Goal: Book appointment/travel/reservation

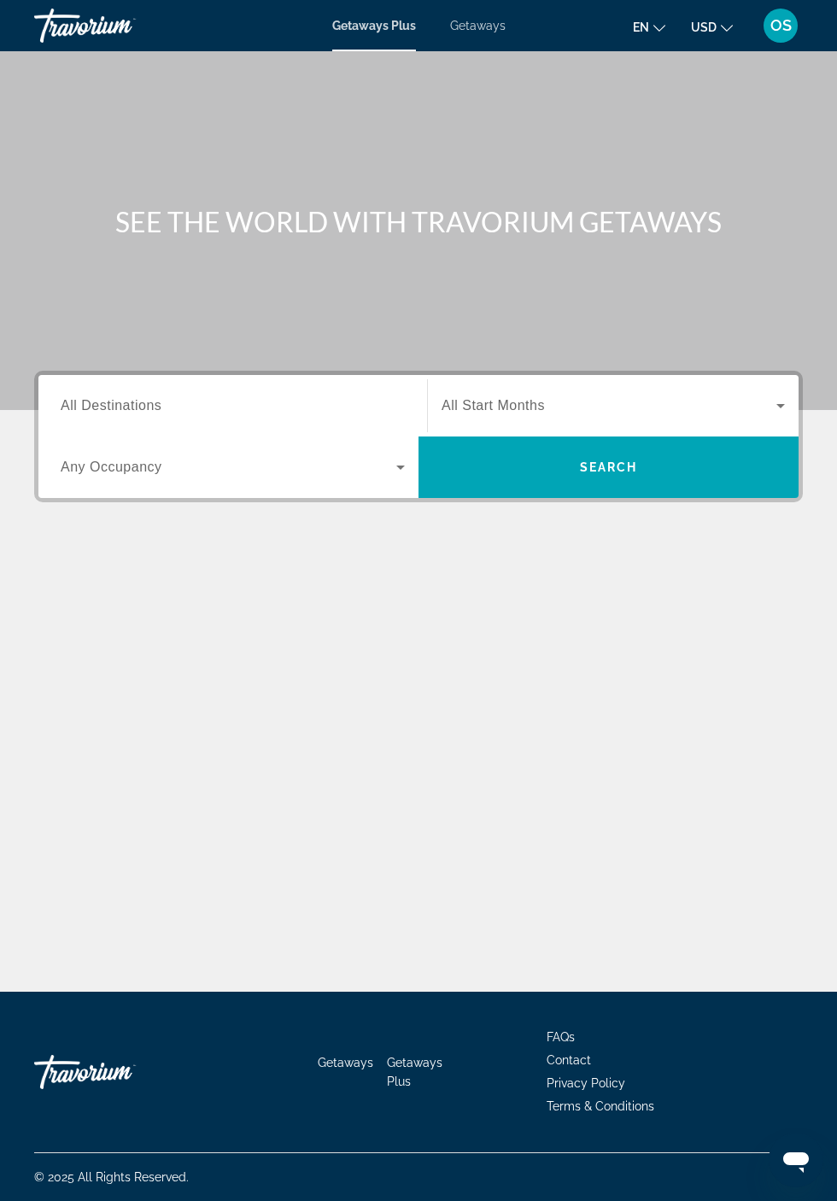
click at [707, 26] on span "USD" at bounding box center [704, 28] width 26 height 14
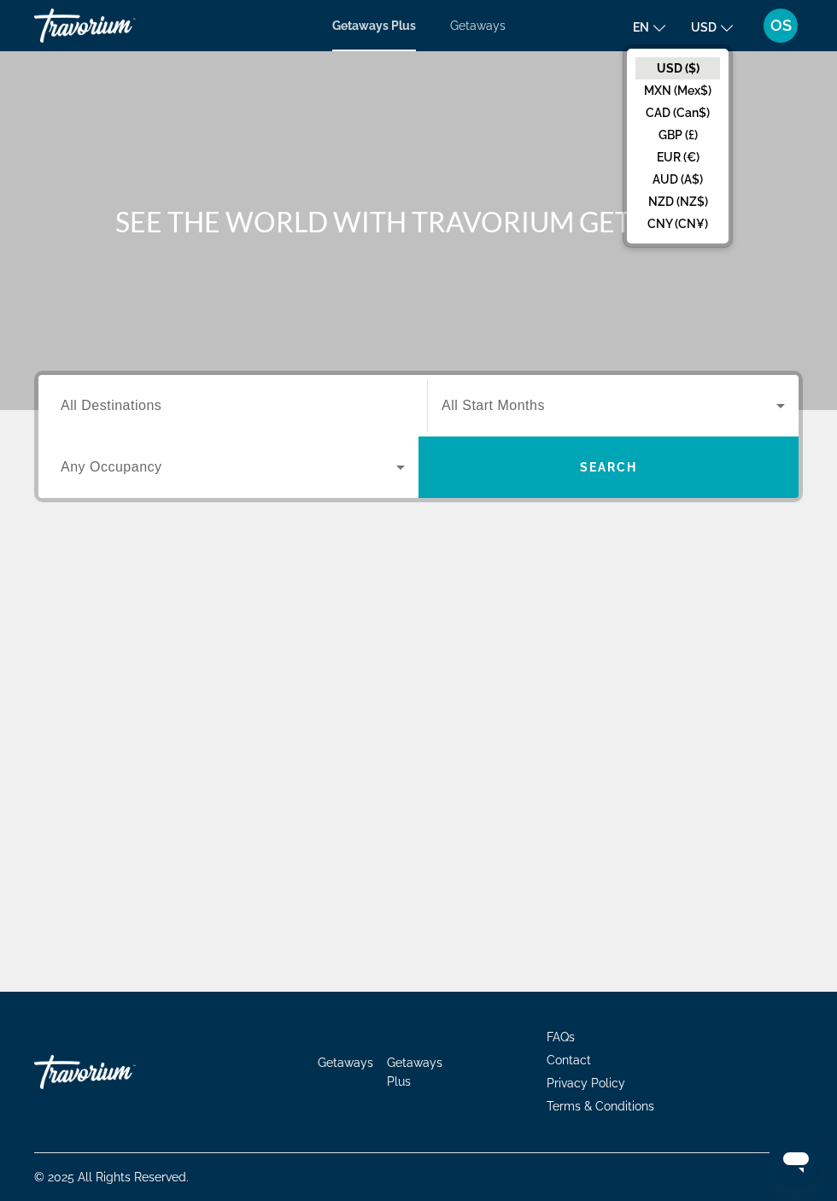
click at [476, 42] on div "Getaways Plus Getaways en English Español Français Italiano Português русский U…" at bounding box center [418, 25] width 837 height 44
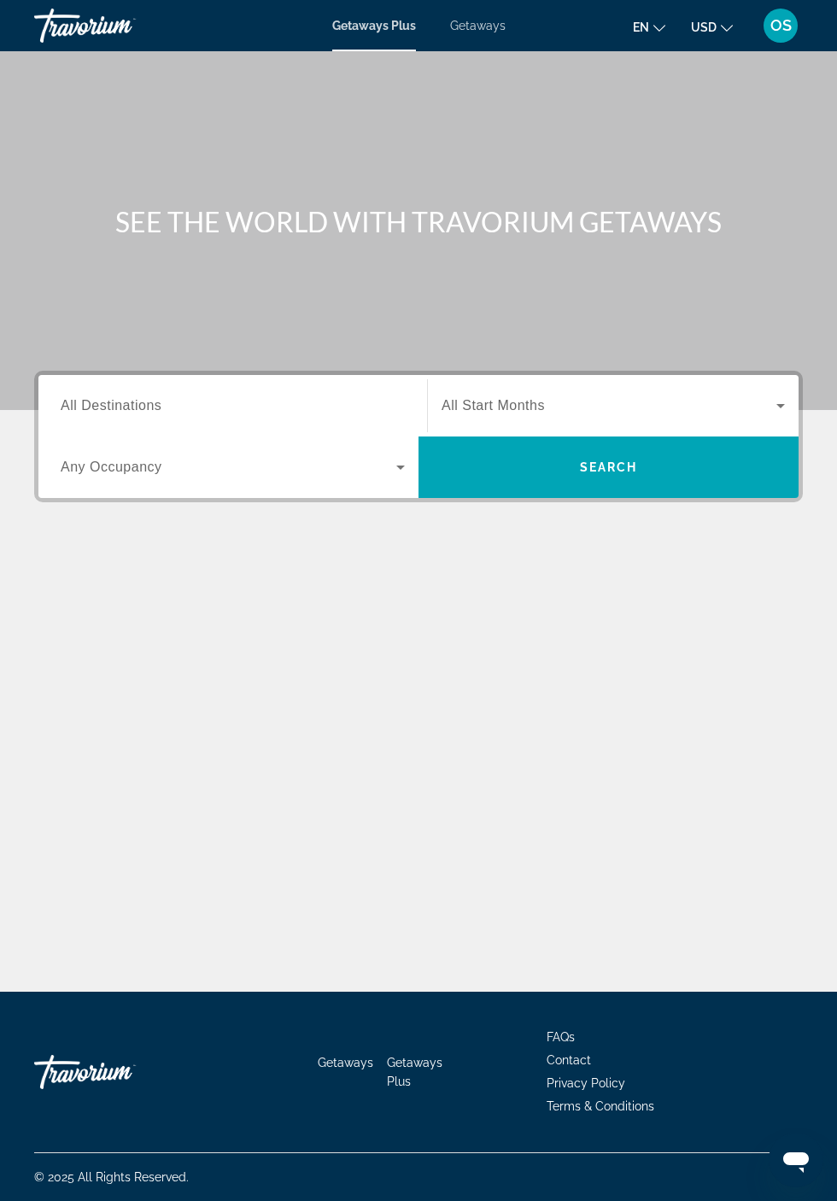
click at [480, 25] on span "Getaways" at bounding box center [478, 26] width 56 height 14
click at [712, 29] on span "USD" at bounding box center [704, 28] width 26 height 14
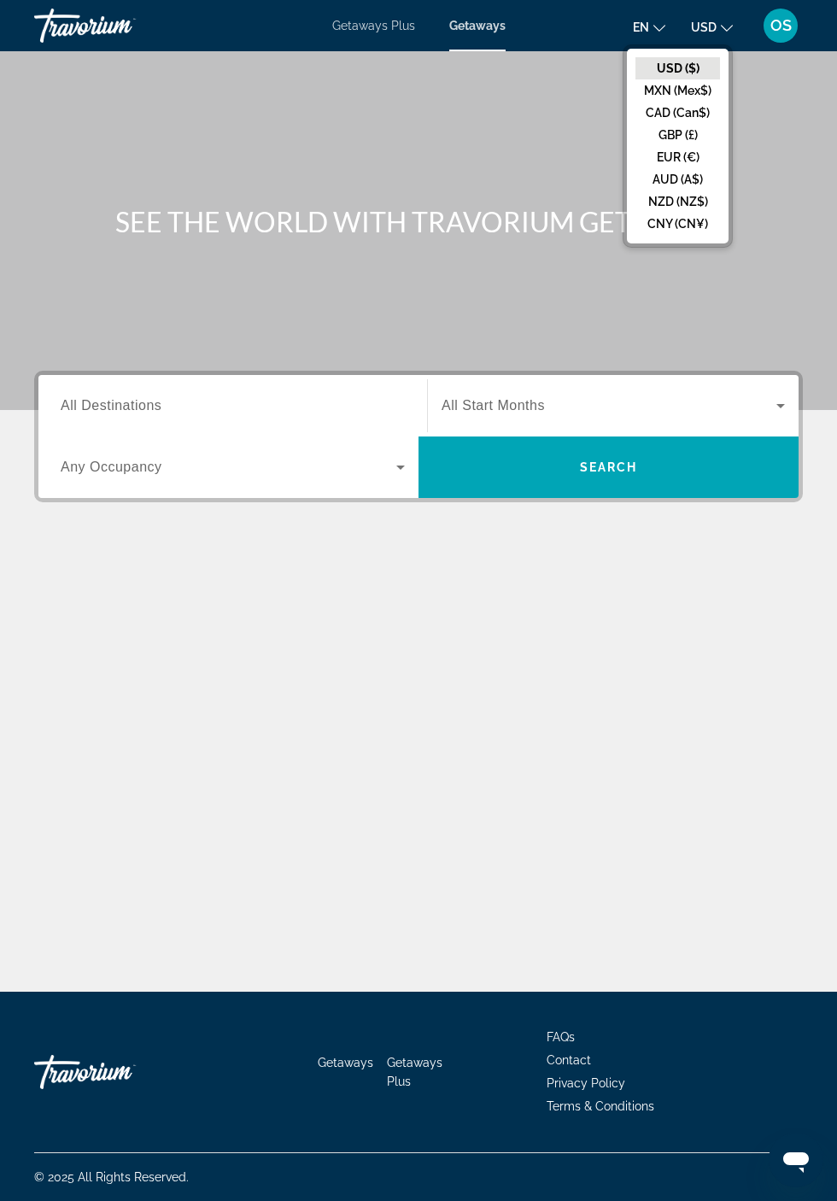
click at [694, 113] on button "CAD (Can$)" at bounding box center [678, 113] width 85 height 22
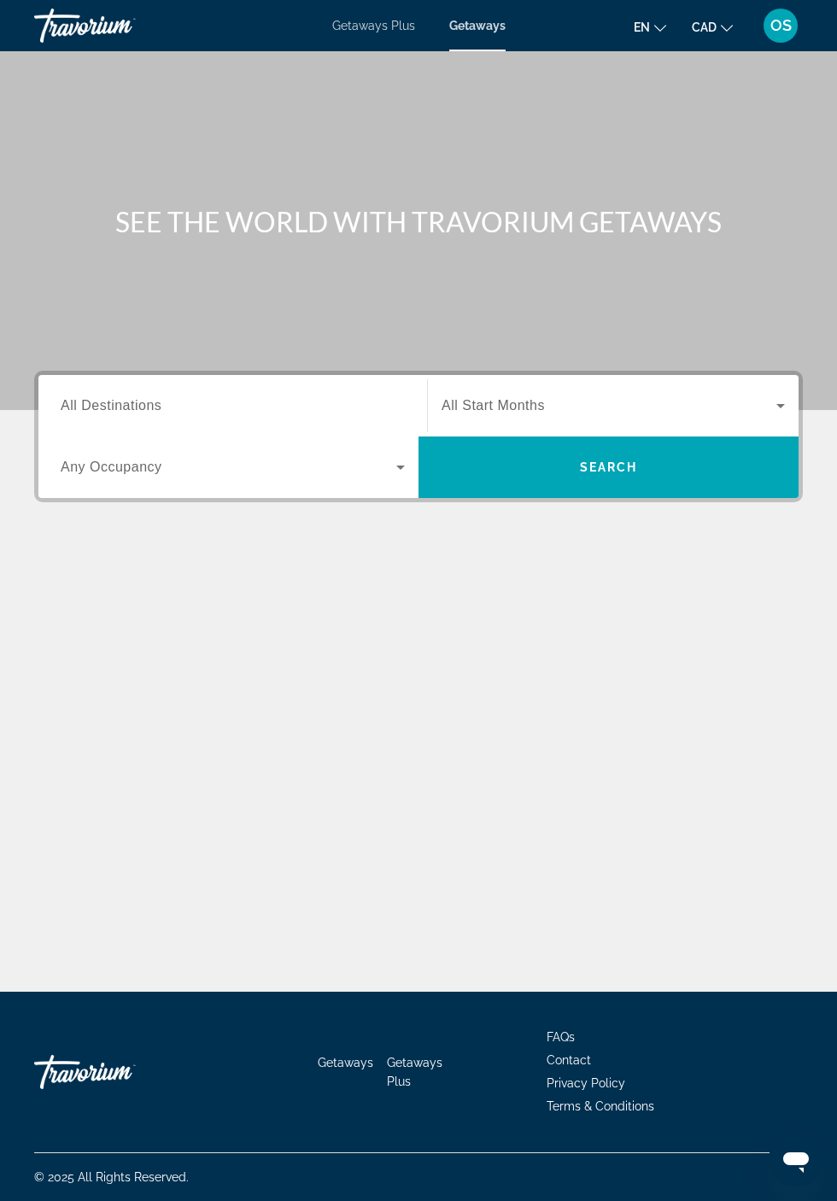
click at [202, 408] on input "Destination All Destinations" at bounding box center [233, 406] width 344 height 21
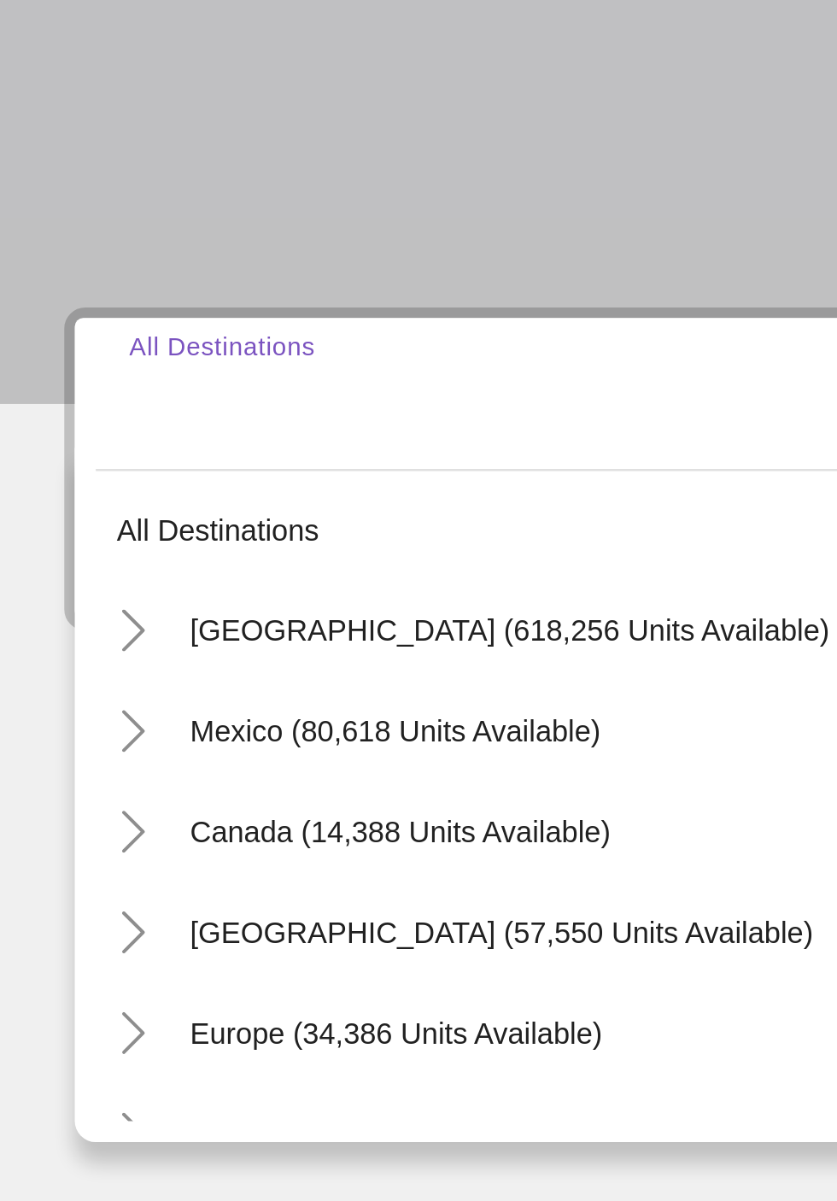
scroll to position [3, 0]
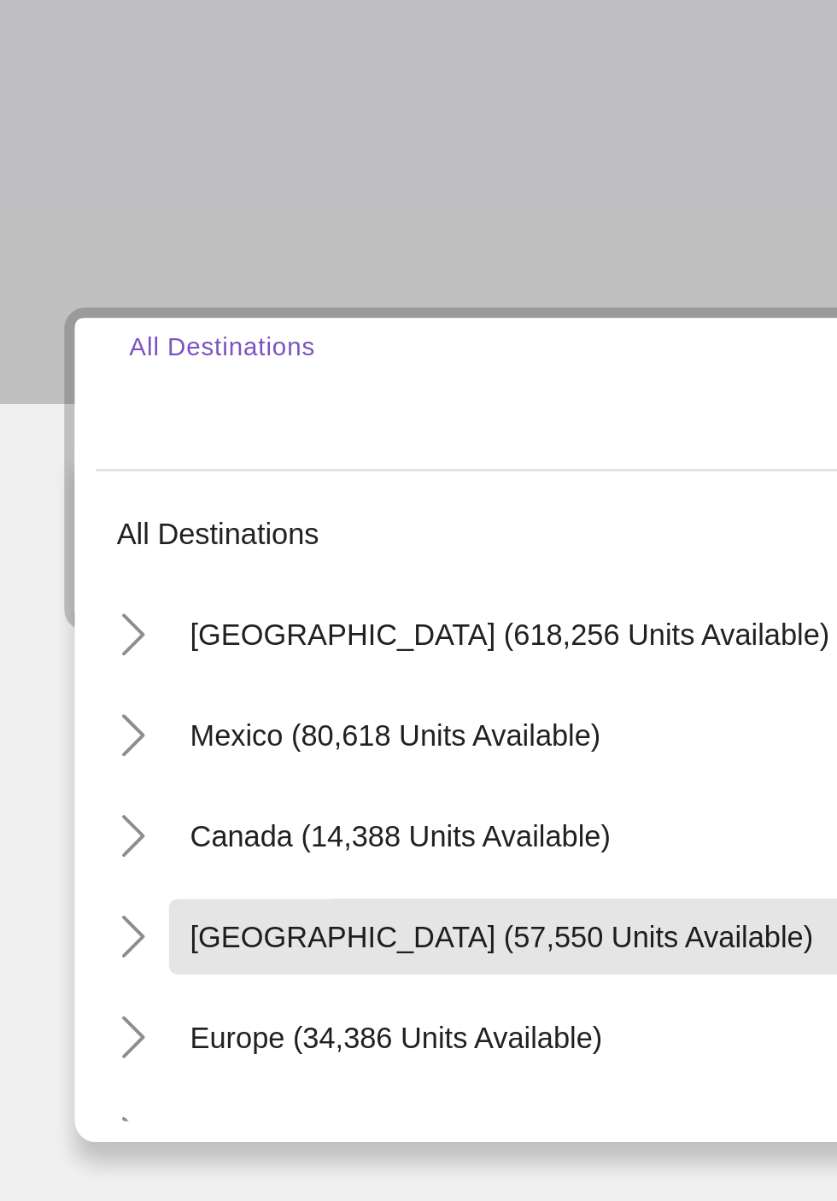
click at [237, 620] on span "[GEOGRAPHIC_DATA] (57,550 units available)" at bounding box center [212, 627] width 254 height 14
type input "**********"
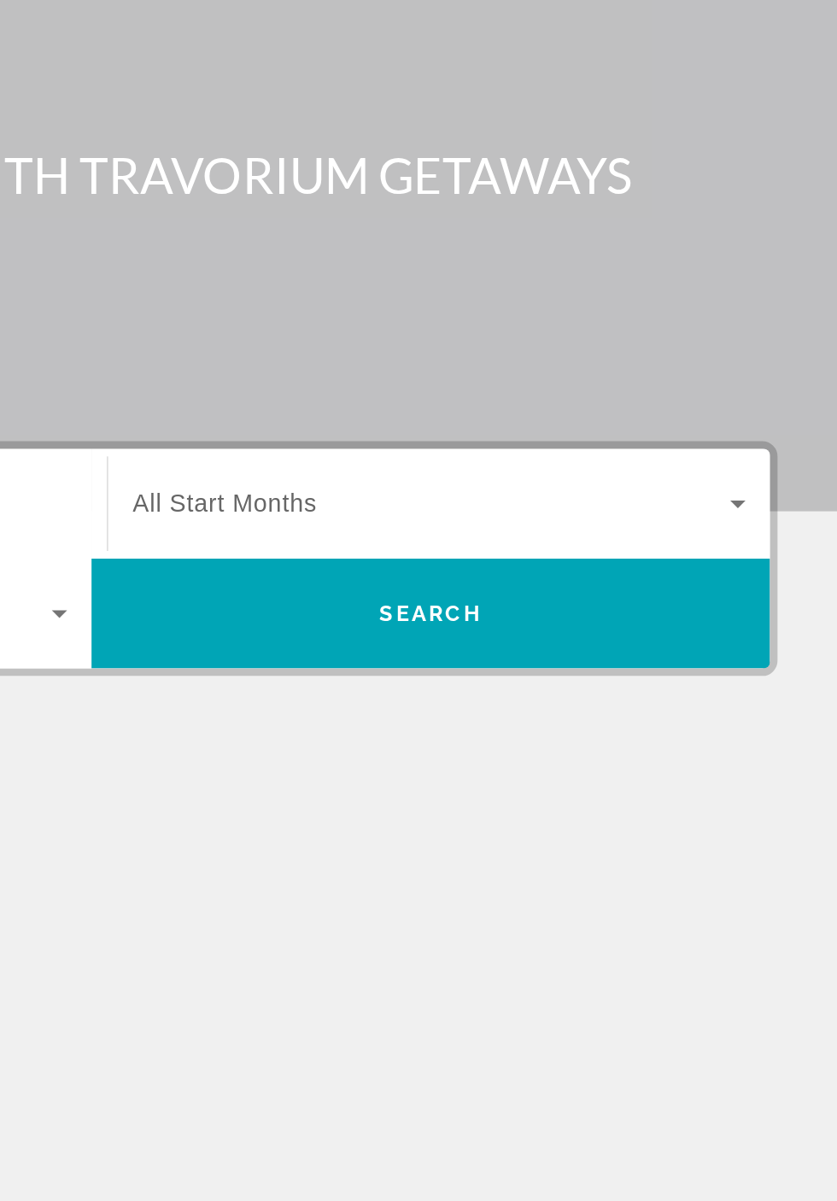
scroll to position [85, 0]
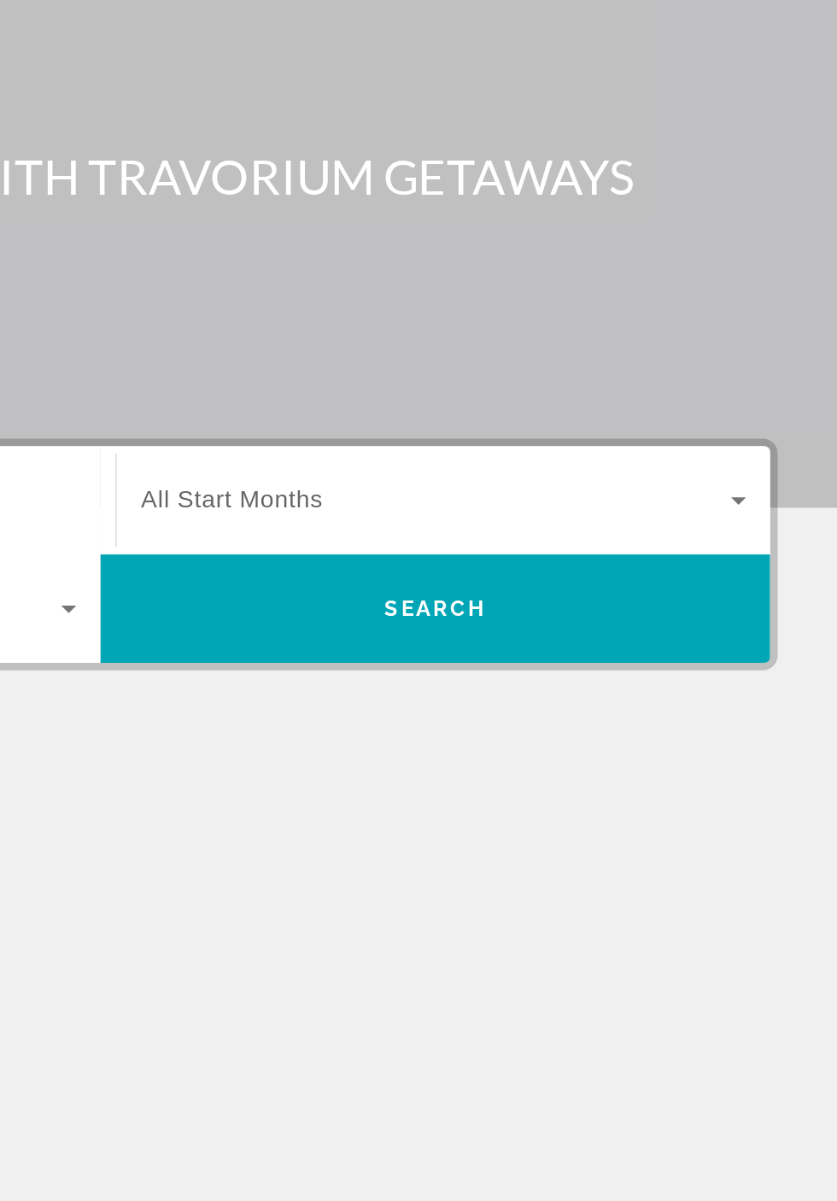
click at [781, 404] on icon "Search widget" at bounding box center [781, 406] width 9 height 4
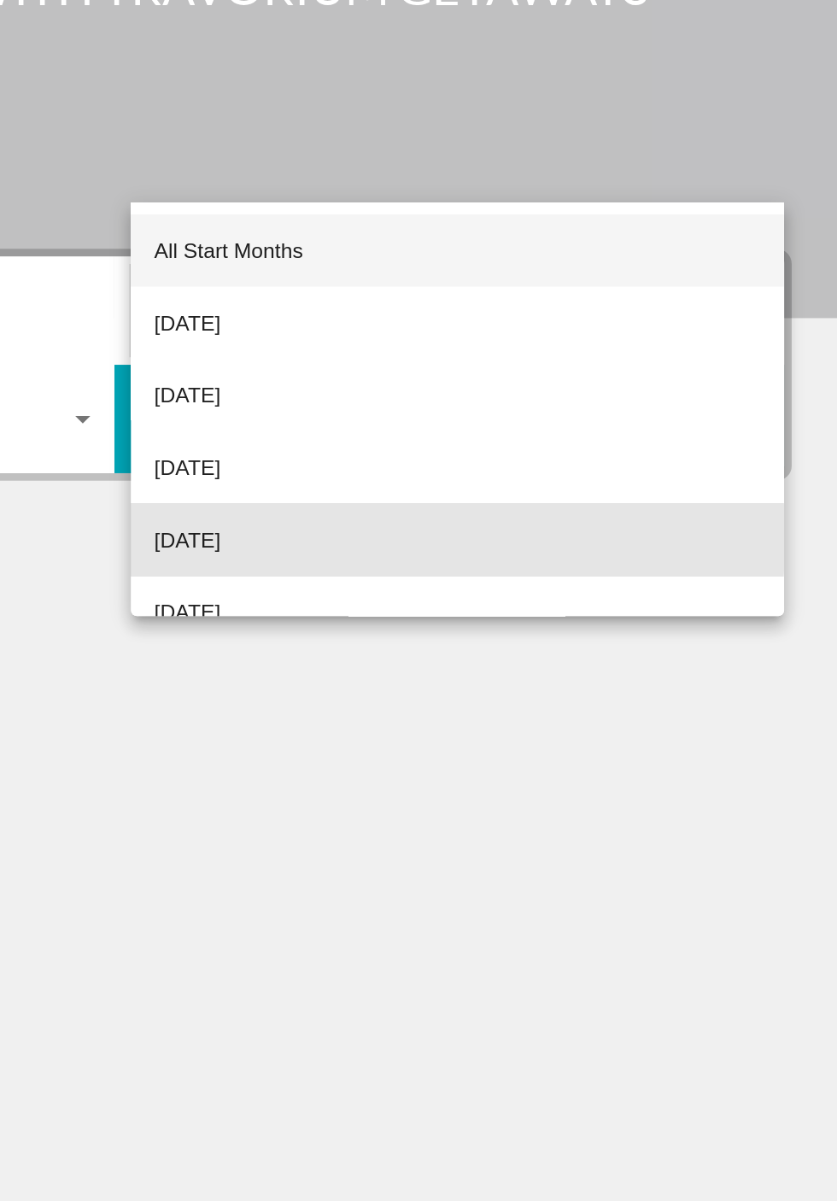
click at [479, 535] on span "[DATE]" at bounding box center [461, 535] width 38 height 21
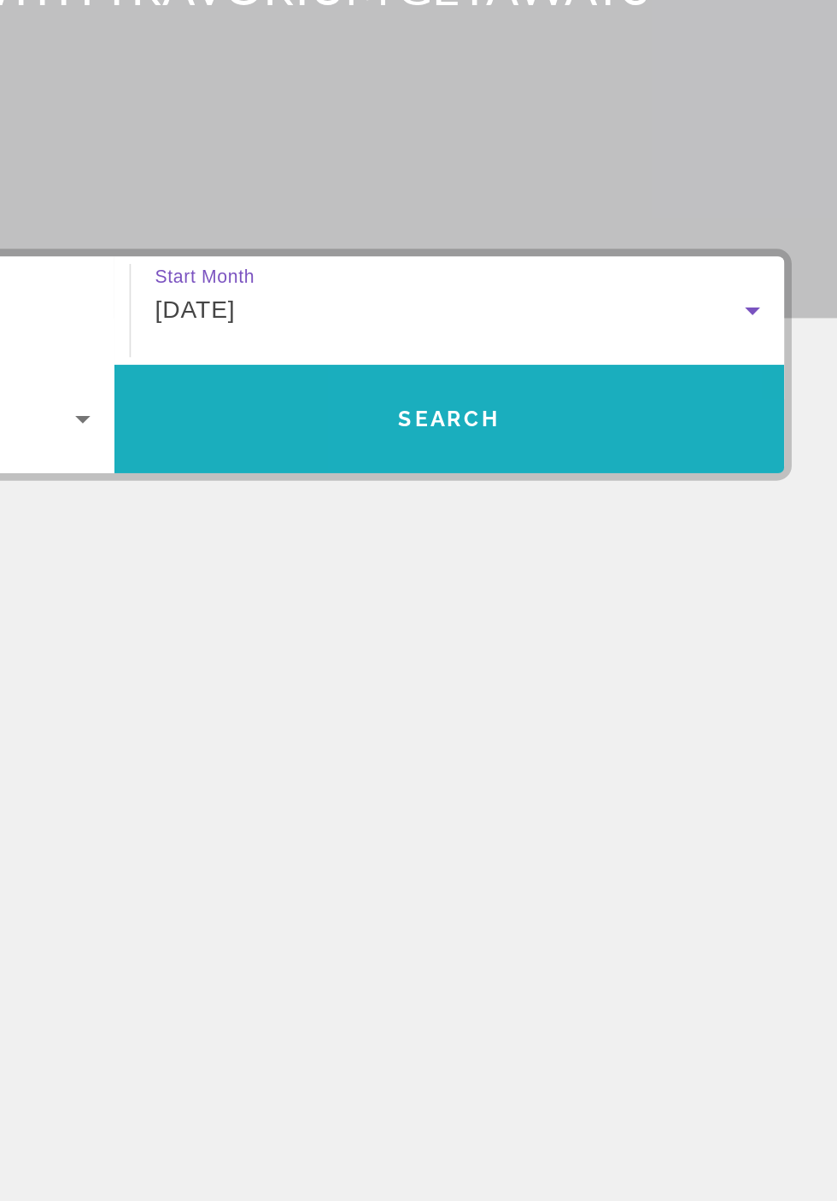
click at [682, 447] on span "Search widget" at bounding box center [609, 467] width 380 height 41
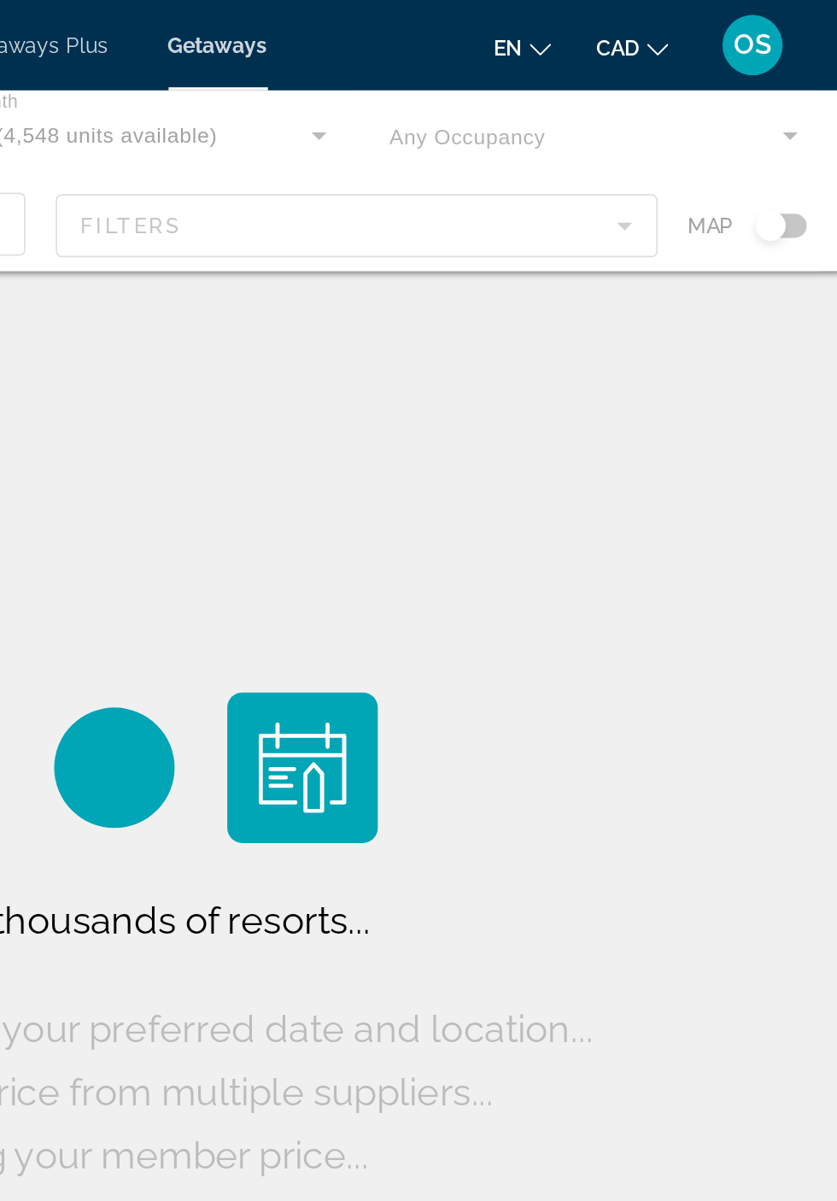
click at [711, 128] on div "Main content" at bounding box center [418, 102] width 837 height 103
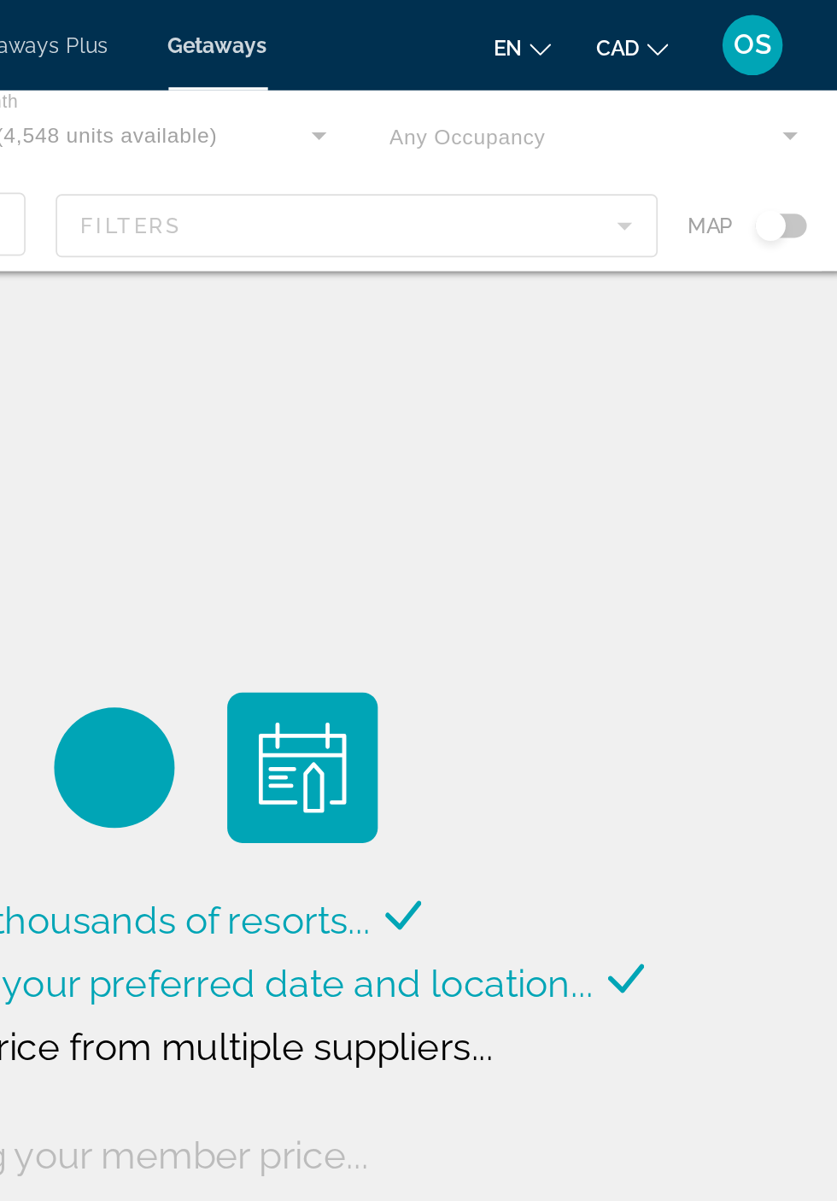
click at [706, 135] on div "Main content" at bounding box center [418, 102] width 837 height 103
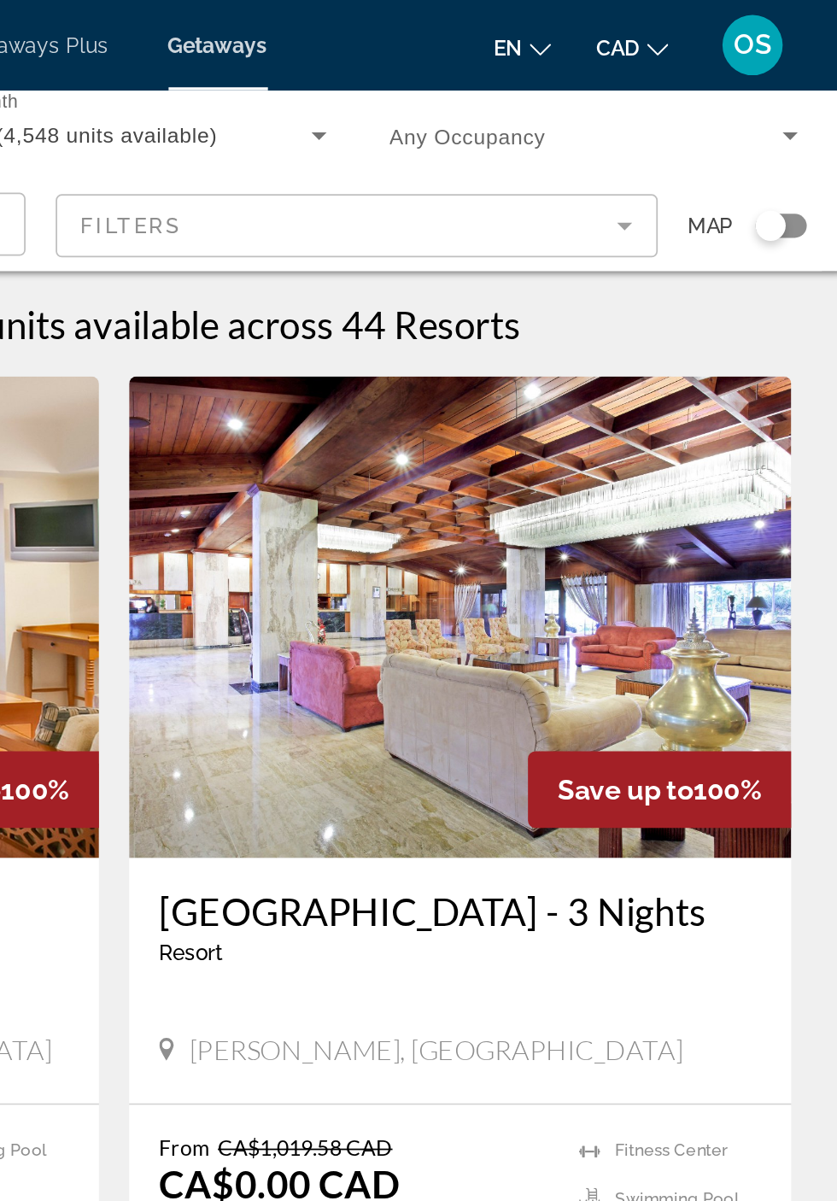
click at [706, 140] on mat-form-field "Filters" at bounding box center [556, 128] width 343 height 36
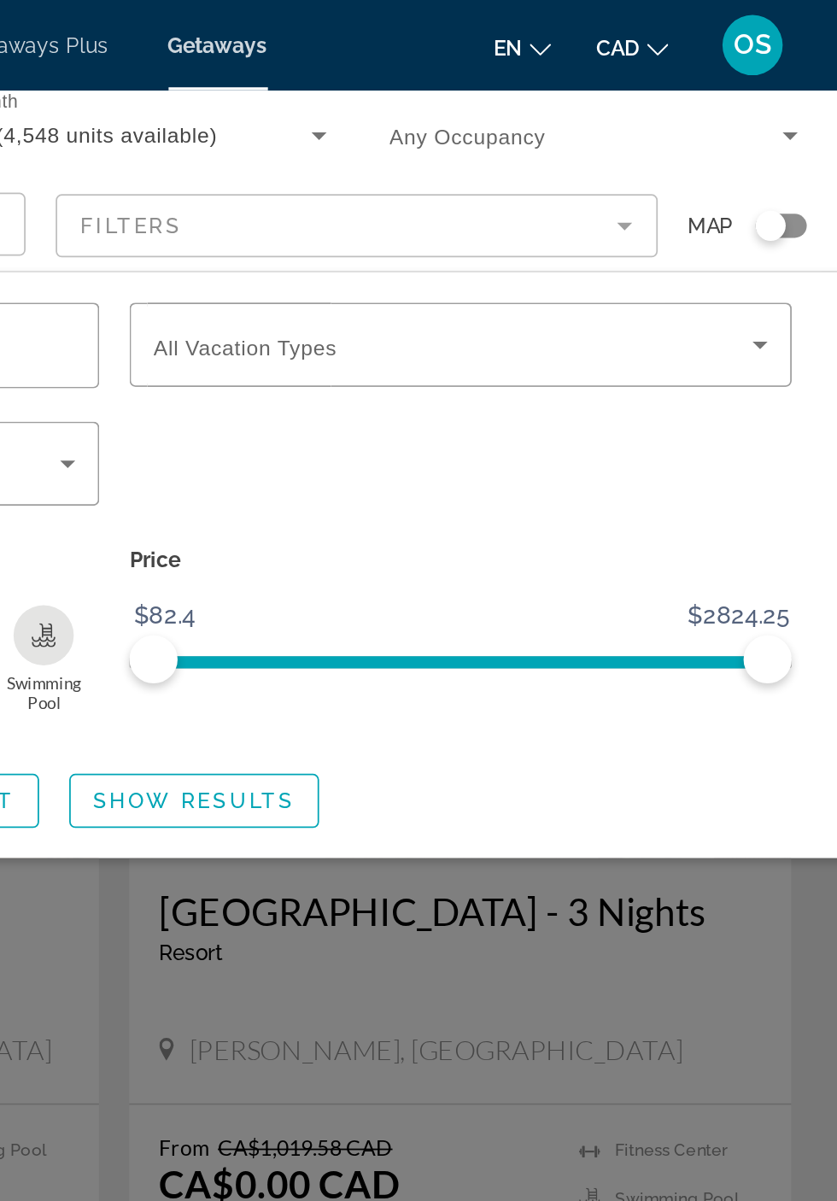
click at [784, 196] on icon "Search widget" at bounding box center [785, 196] width 9 height 4
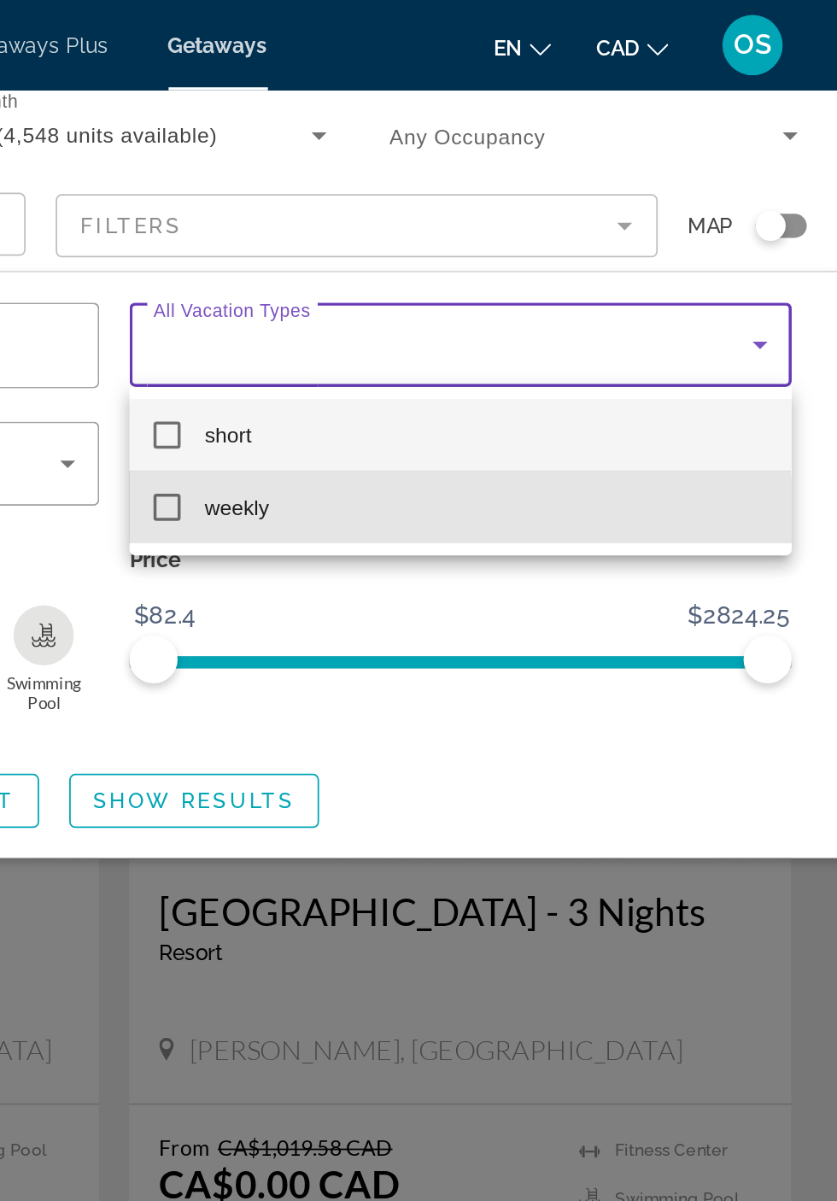
click at [531, 293] on mat-option "weekly" at bounding box center [615, 287] width 376 height 41
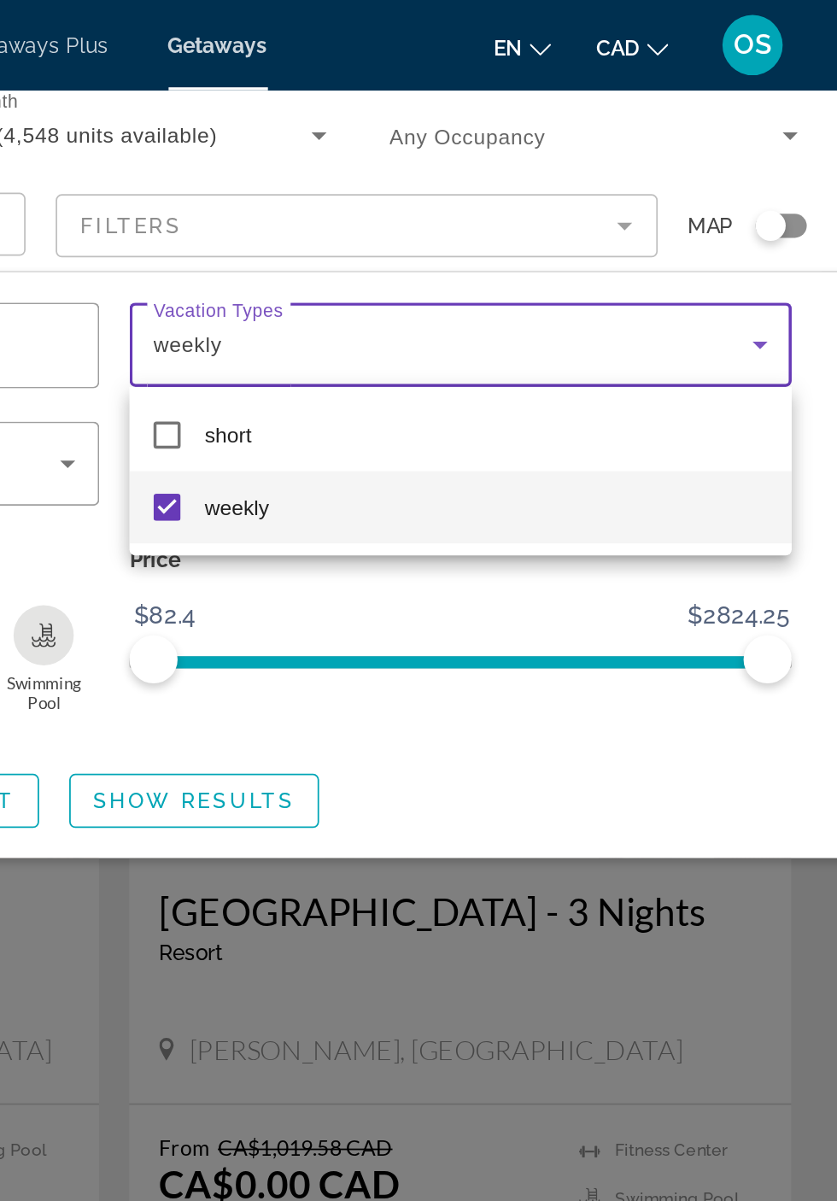
click at [513, 463] on div at bounding box center [418, 600] width 837 height 1201
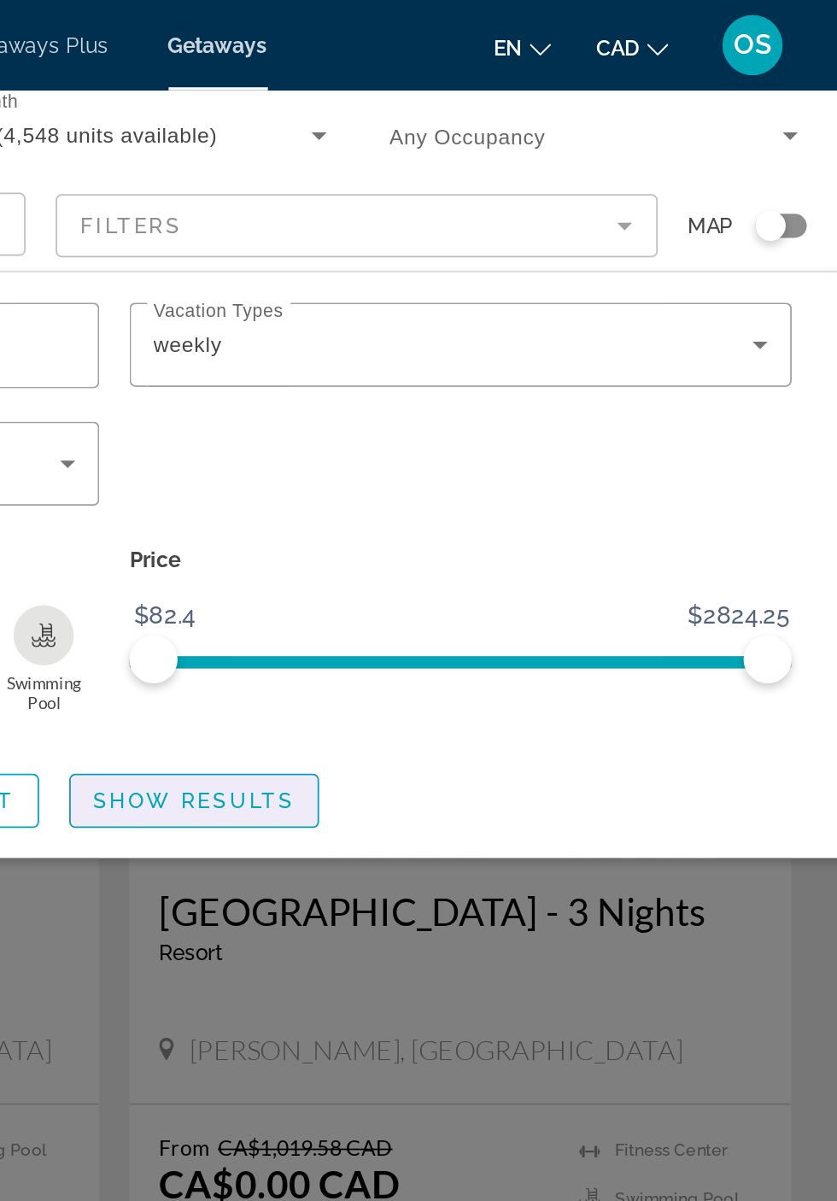
click at [461, 461] on span "Search widget" at bounding box center [464, 454] width 140 height 41
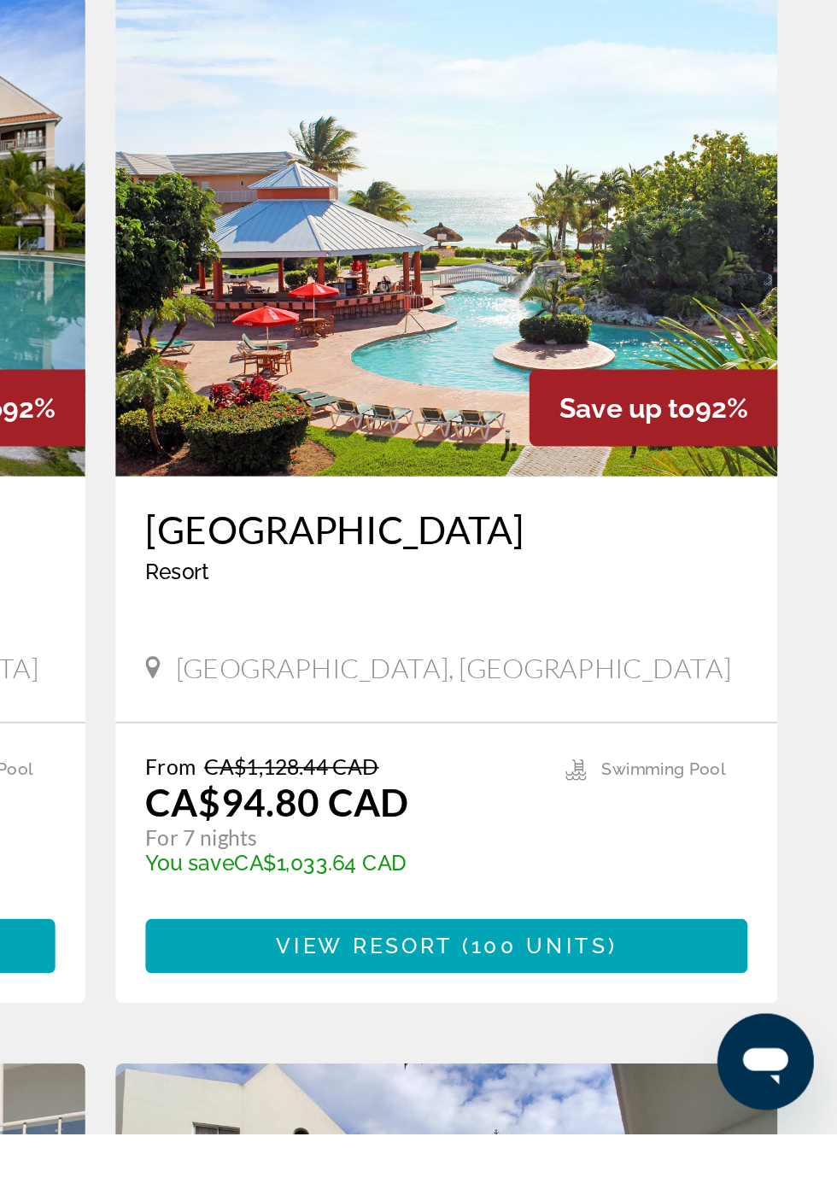
scroll to position [267, 0]
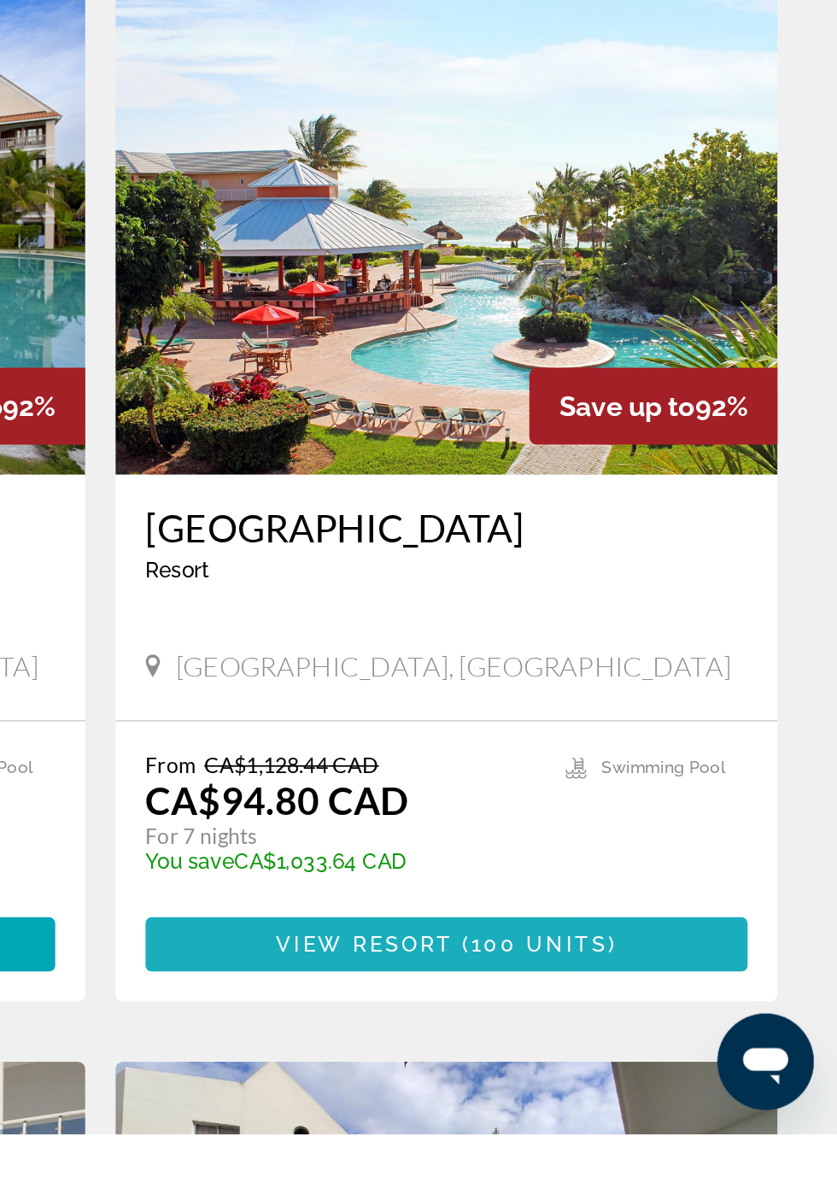
click at [692, 1087] on span "100 units" at bounding box center [669, 1094] width 78 height 14
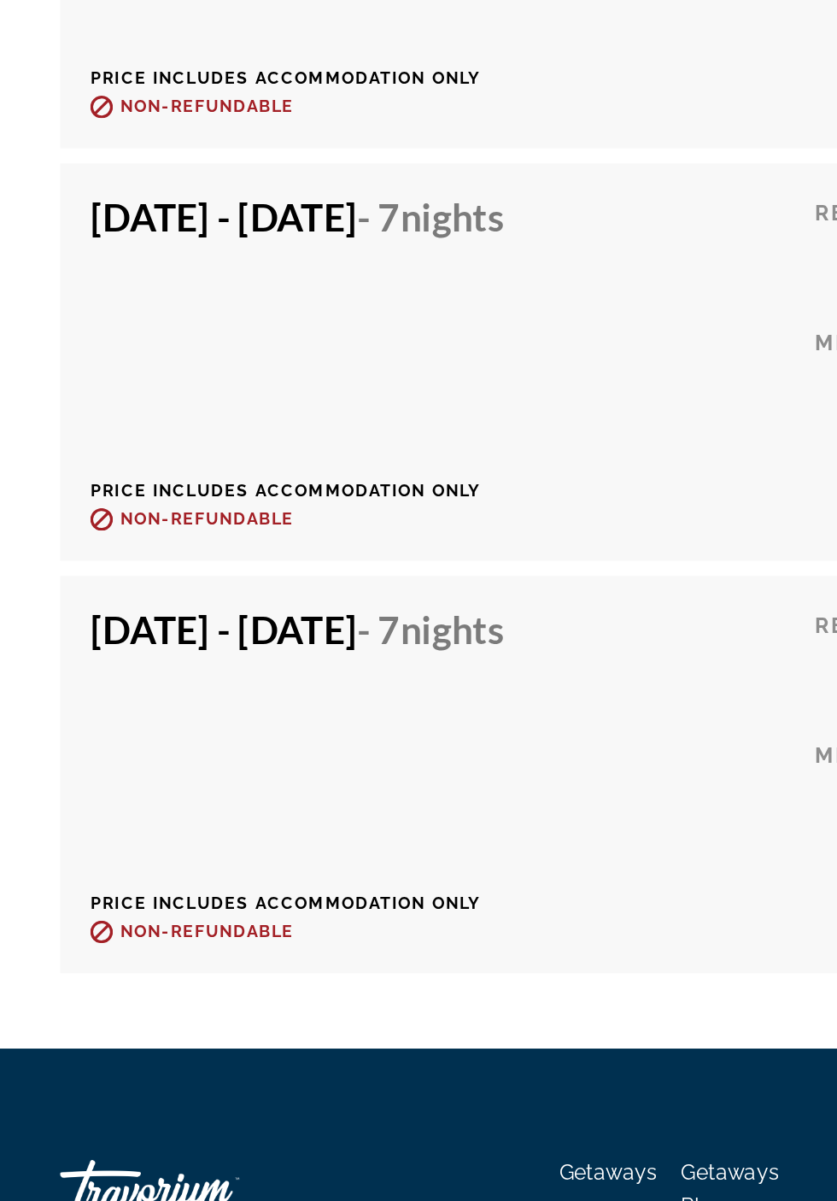
scroll to position [9518, 0]
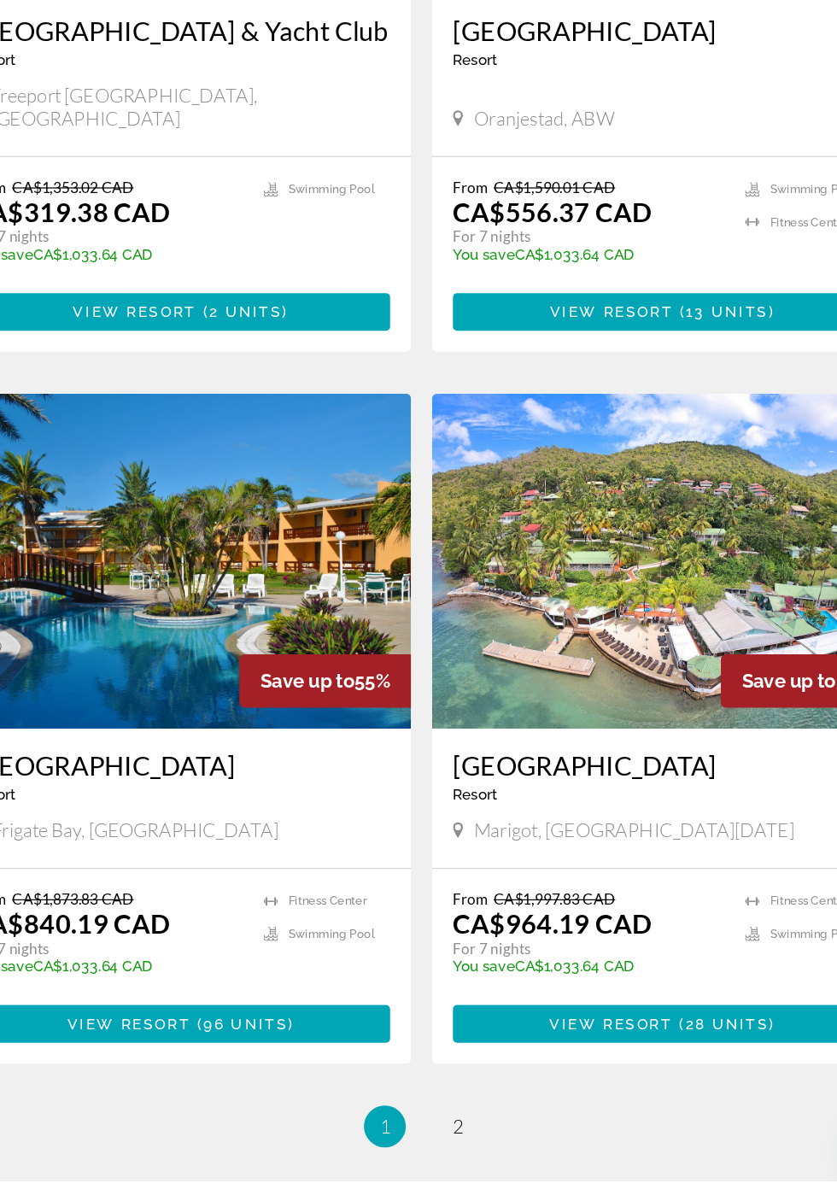
scroll to position [2685, 0]
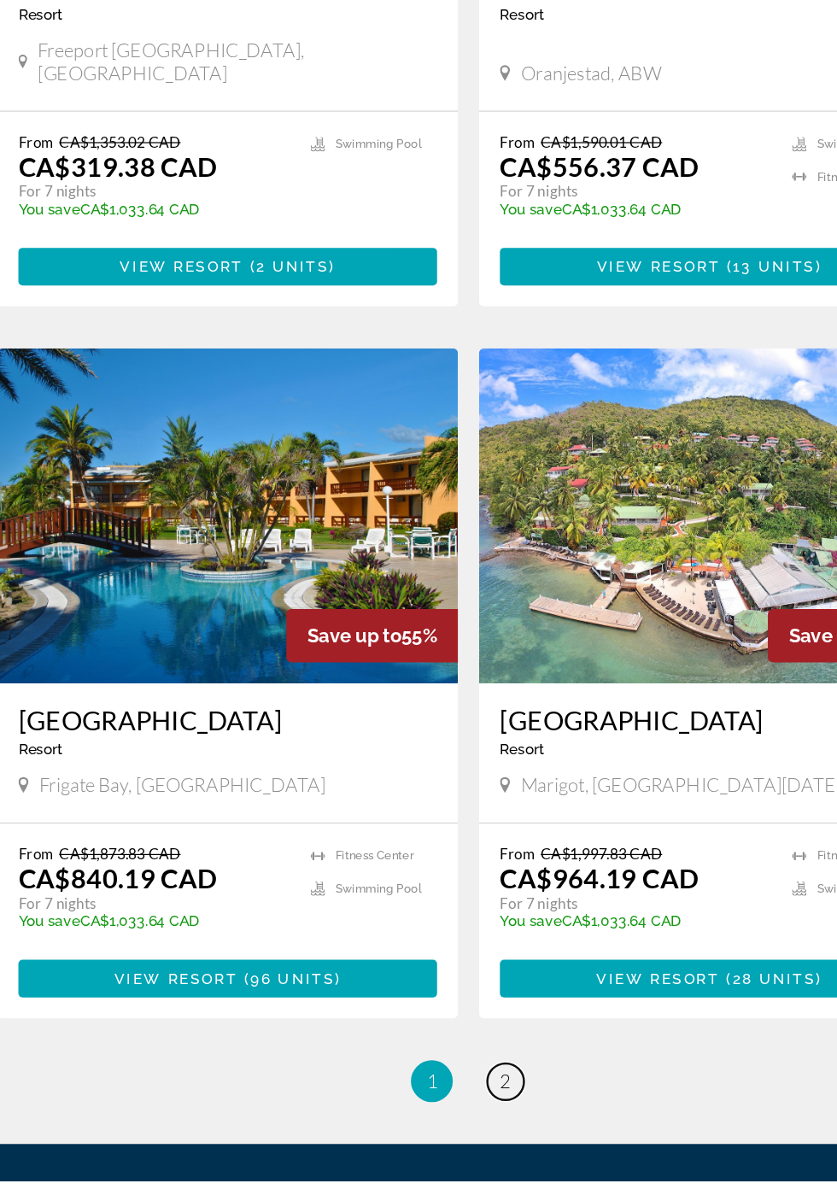
click at [448, 1111] on span "2" at bounding box center [448, 1120] width 9 height 19
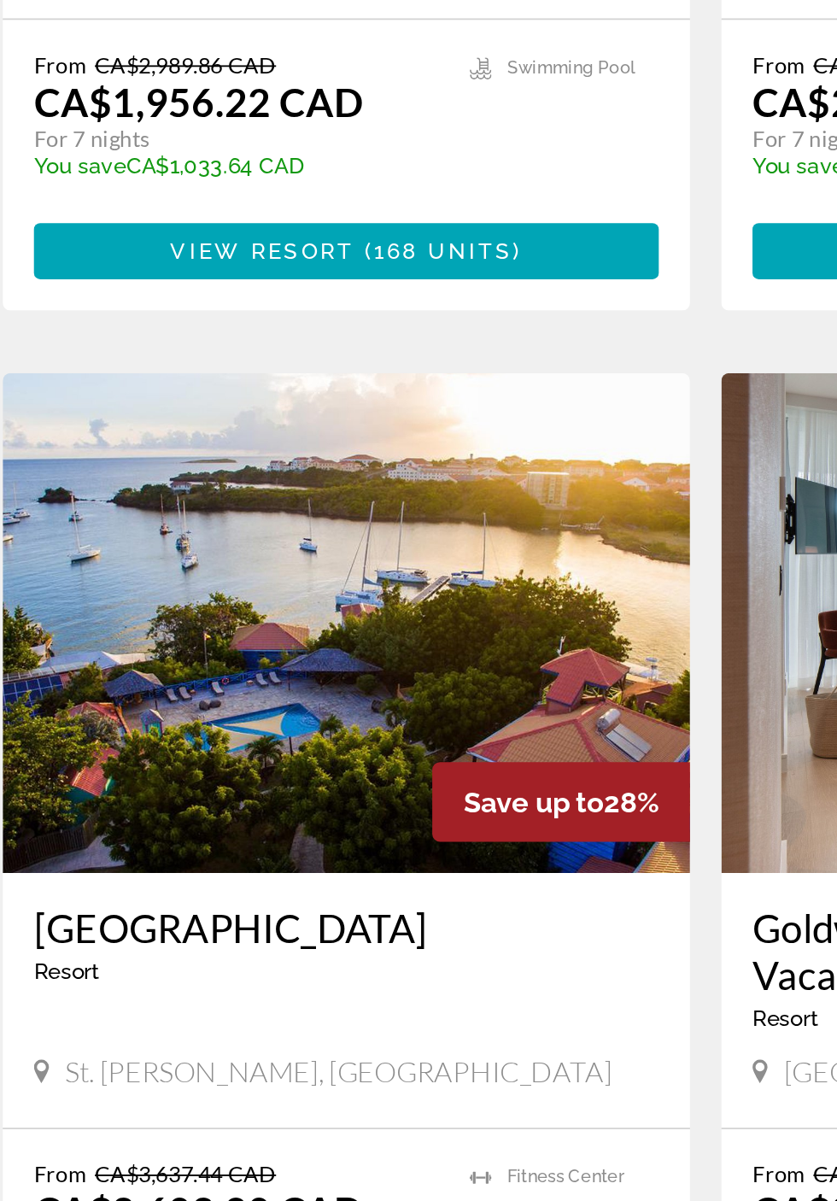
scroll to position [2618, 0]
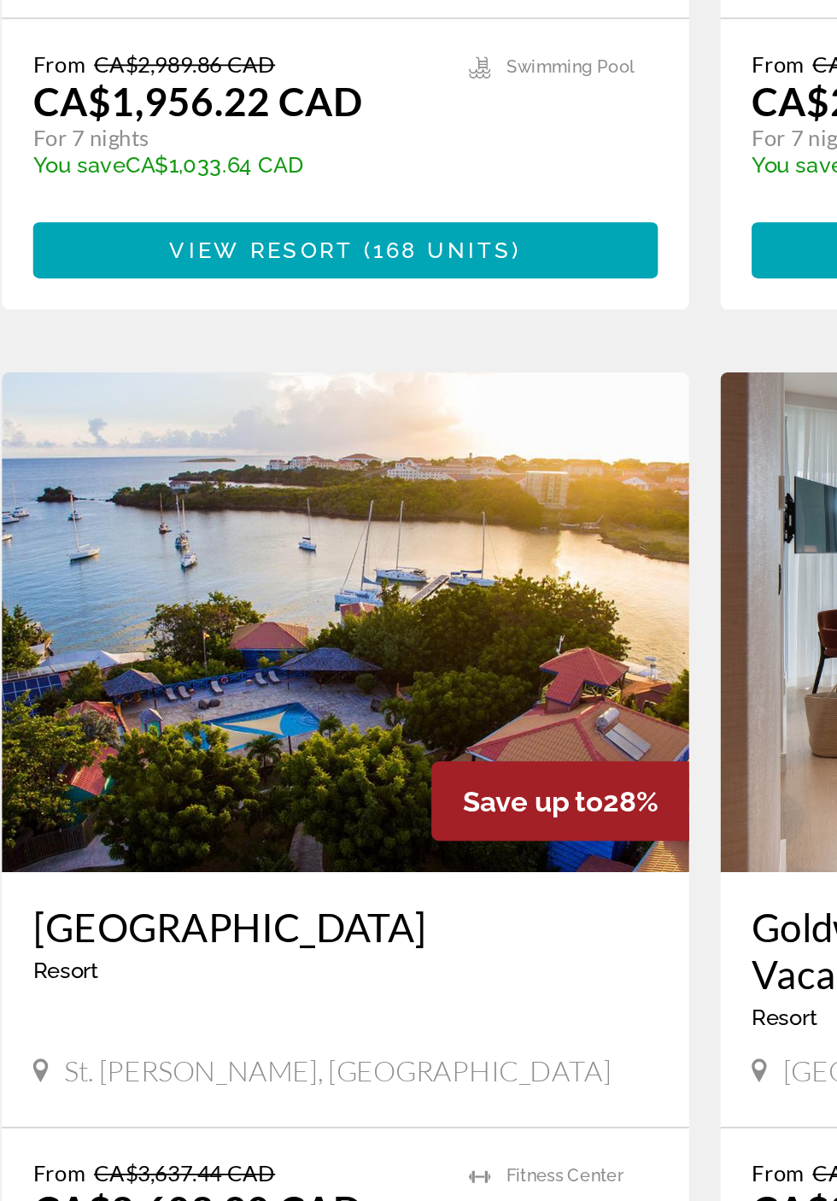
click at [308, 1200] on span "( 28 units )" at bounding box center [273, 1224] width 84 height 14
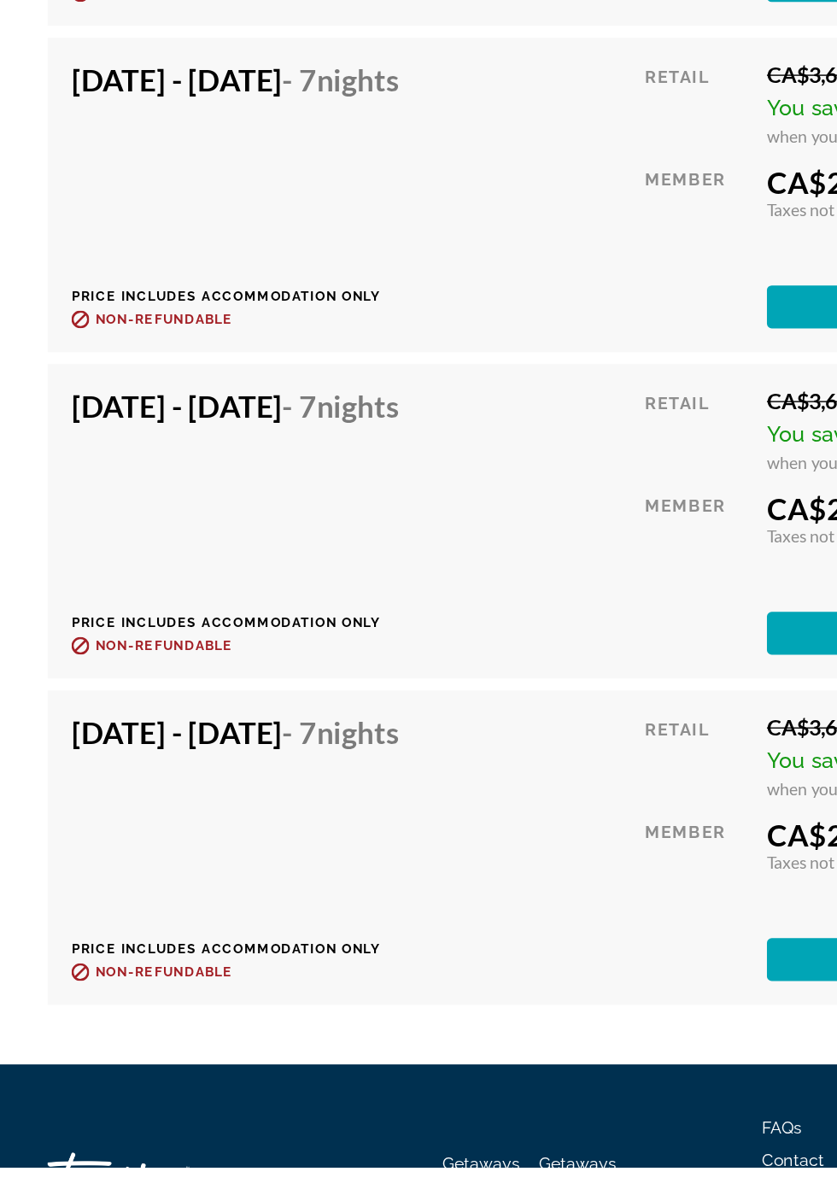
scroll to position [3951, 0]
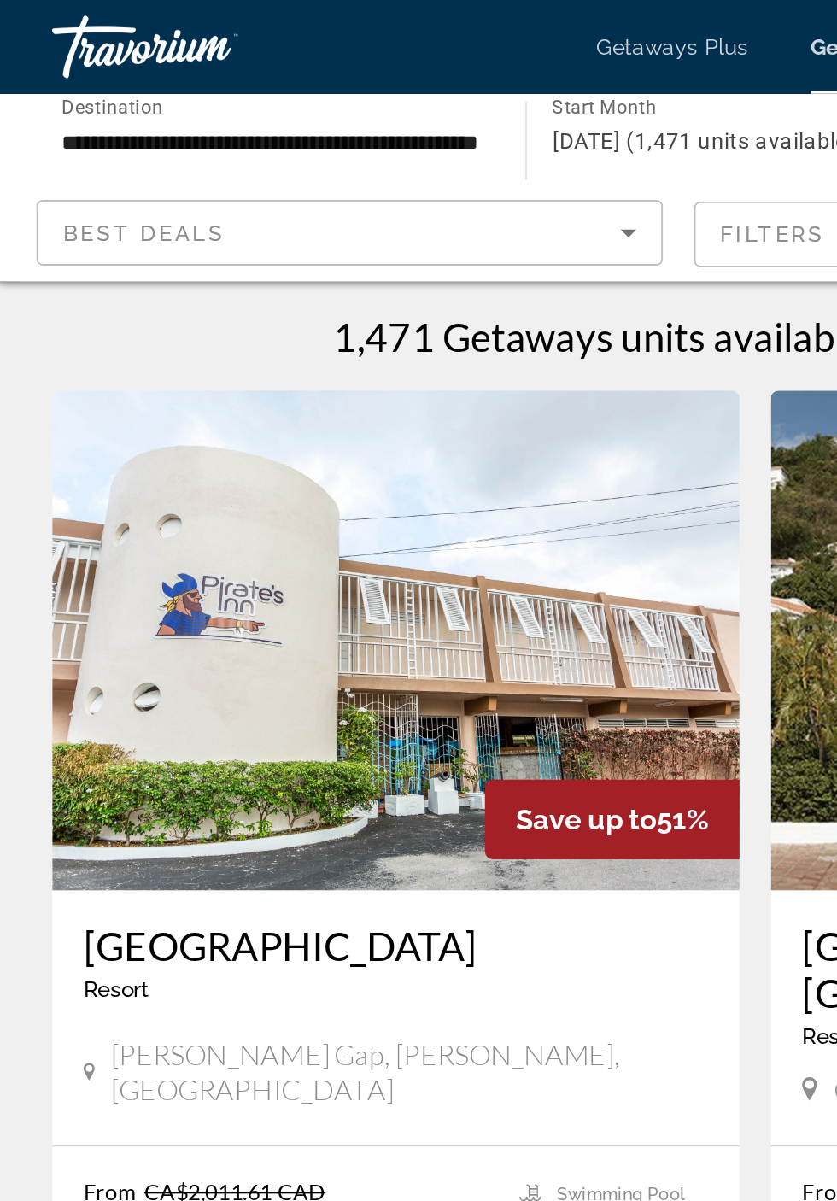
click at [349, 126] on icon "Sort by" at bounding box center [349, 128] width 9 height 4
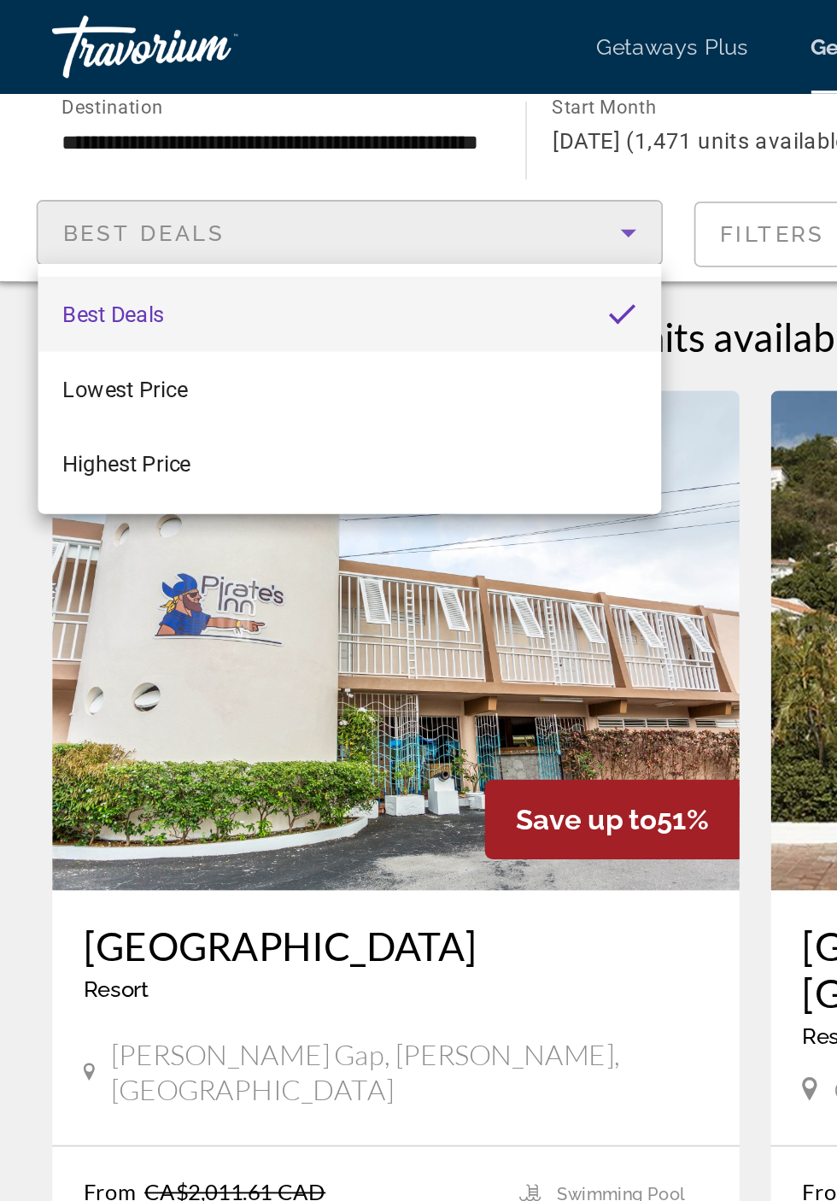
click at [255, 75] on div at bounding box center [418, 600] width 837 height 1201
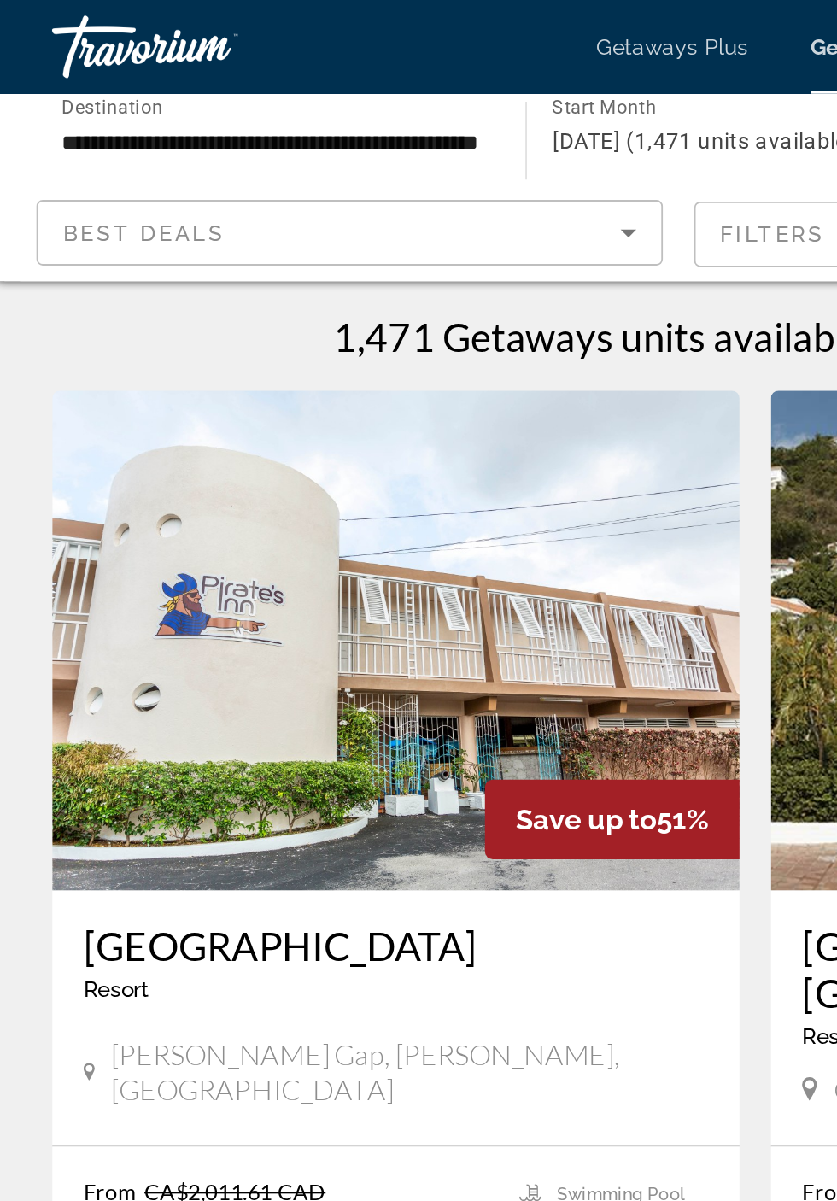
click at [247, 73] on input "**********" at bounding box center [155, 77] width 232 height 21
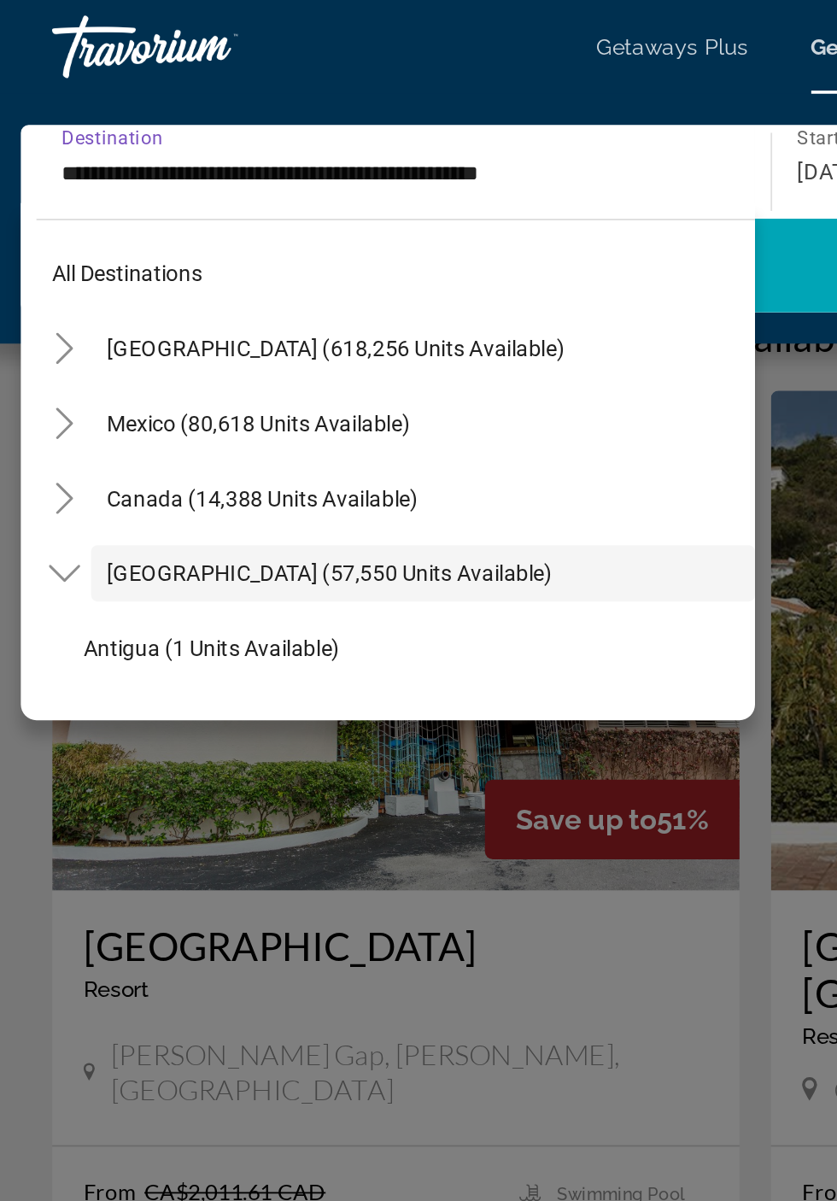
scroll to position [61, 0]
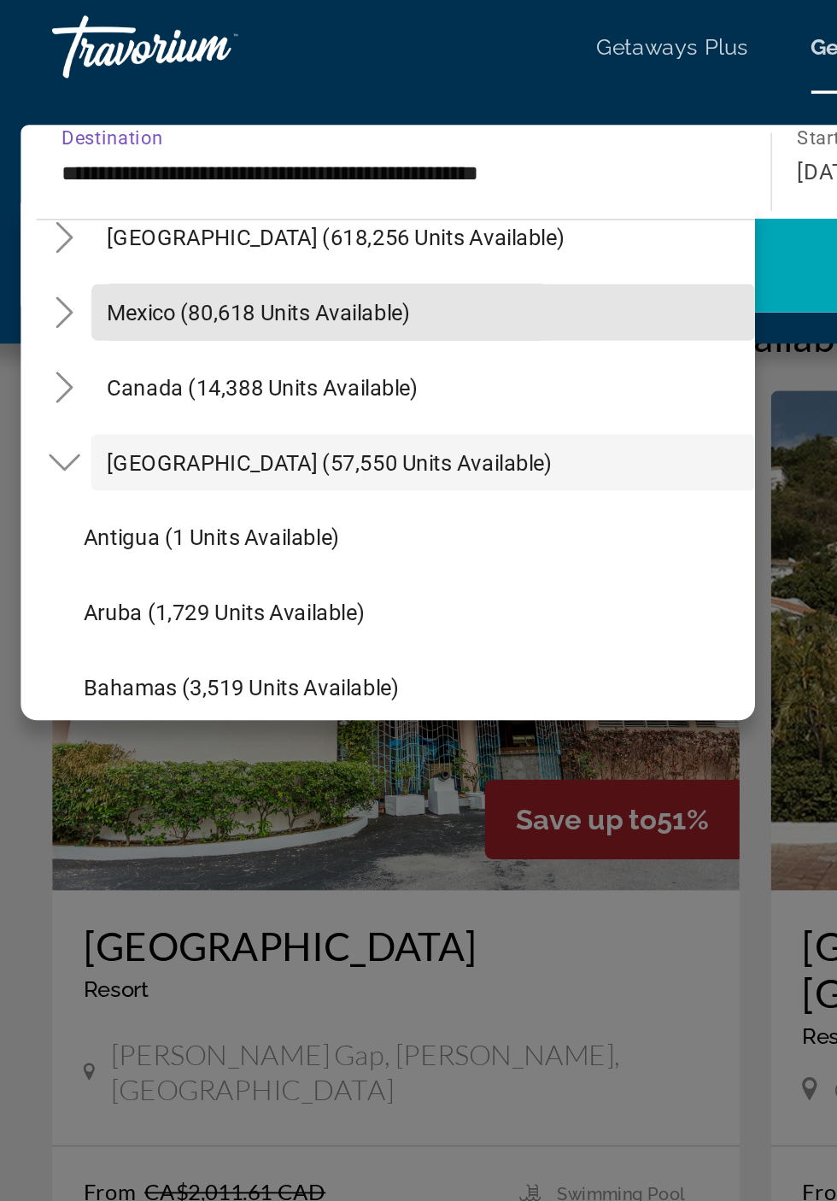
click at [182, 169] on span "Mexico (80,618 units available)" at bounding box center [147, 171] width 166 height 14
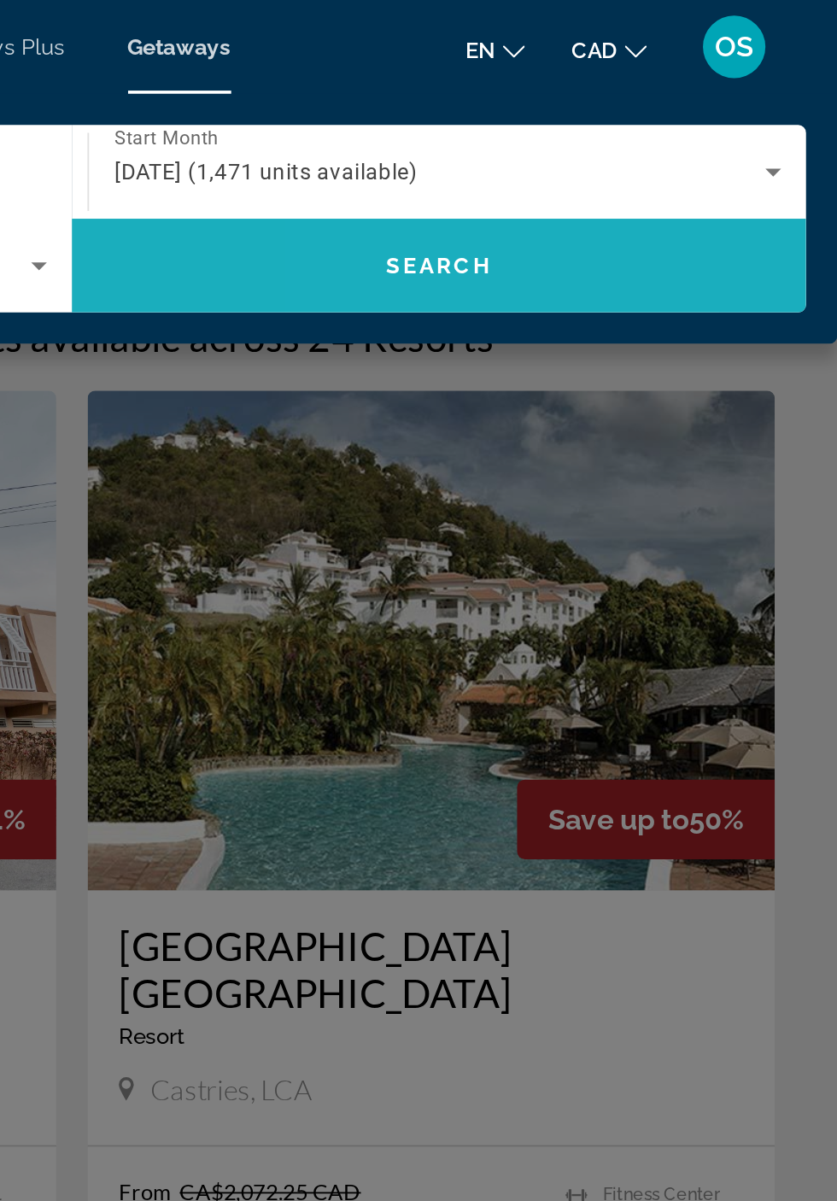
click at [764, 159] on span "Search widget" at bounding box center [619, 145] width 401 height 41
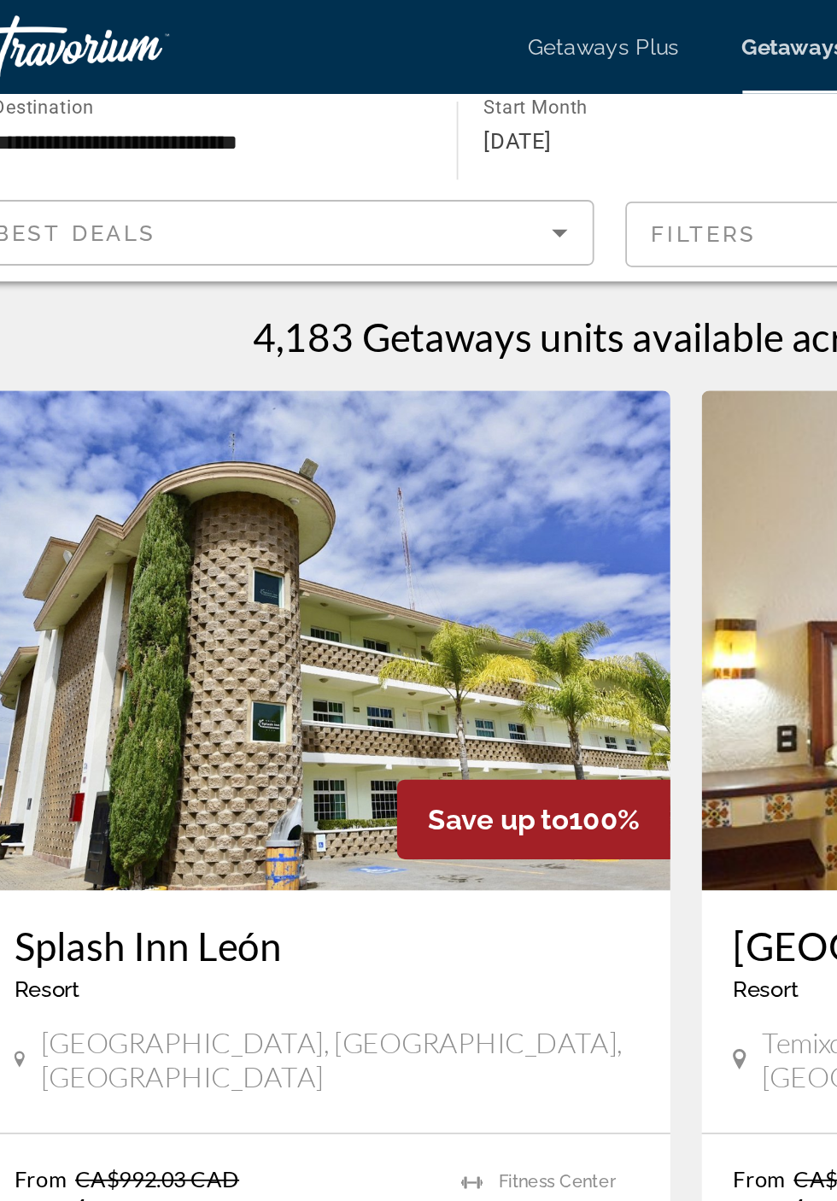
click at [188, 79] on input "**********" at bounding box center [155, 77] width 232 height 21
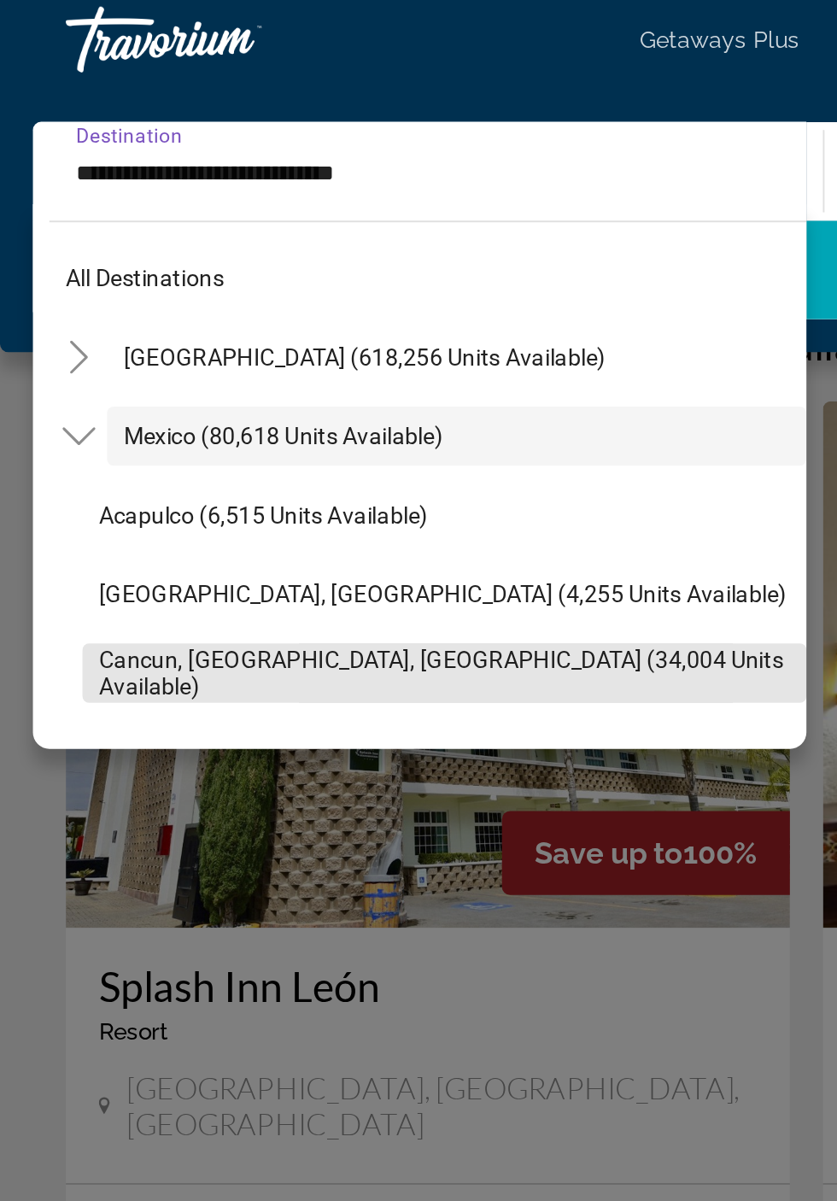
click at [270, 357] on span "Cancun, [GEOGRAPHIC_DATA], [GEOGRAPHIC_DATA] (34,004 units available)" at bounding box center [230, 354] width 359 height 27
type input "**********"
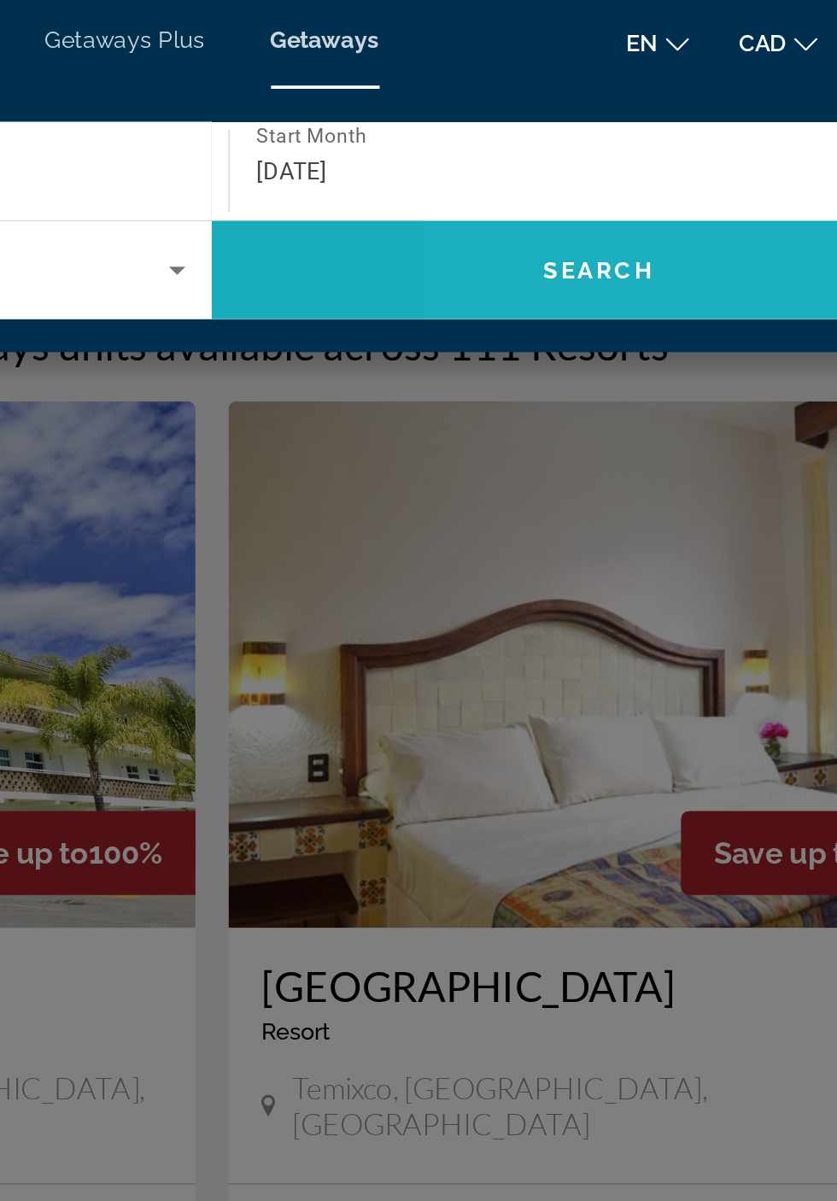
click at [665, 141] on span "Search widget" at bounding box center [619, 145] width 401 height 41
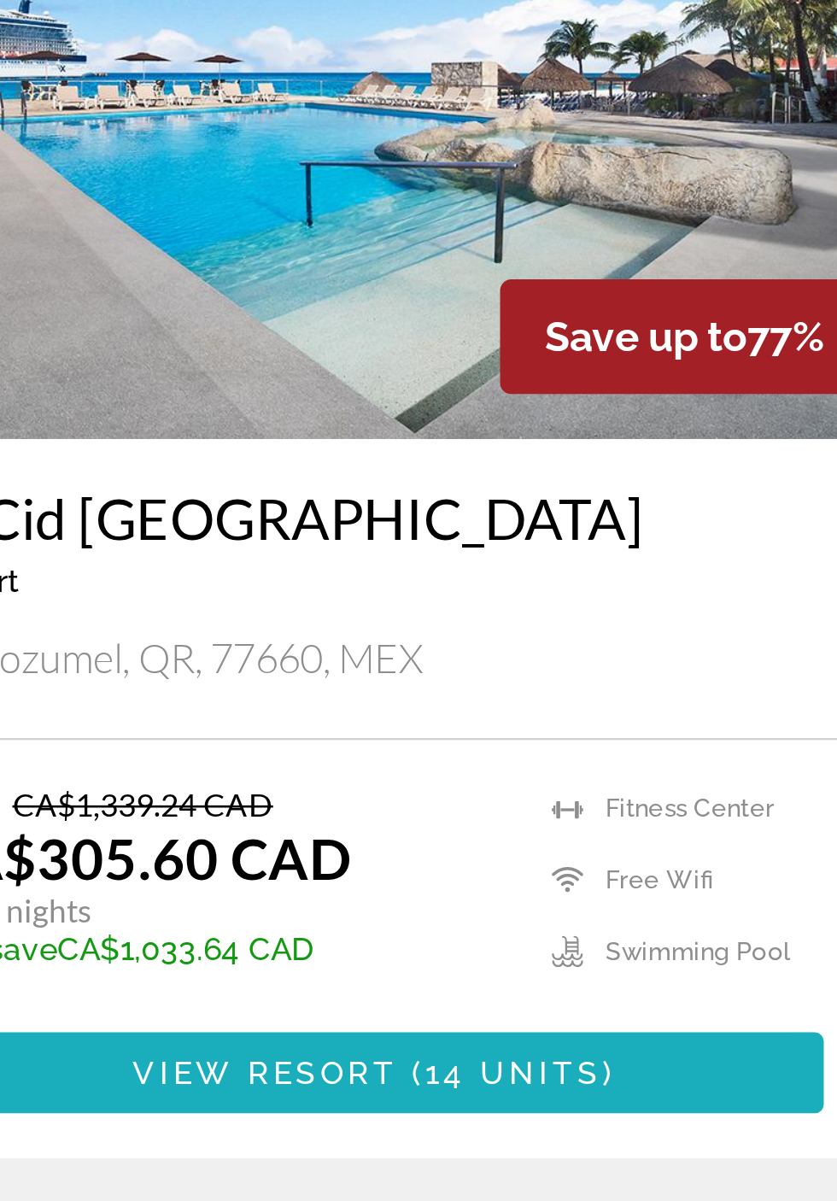
click at [299, 731] on span "14 units" at bounding box center [275, 728] width 67 height 14
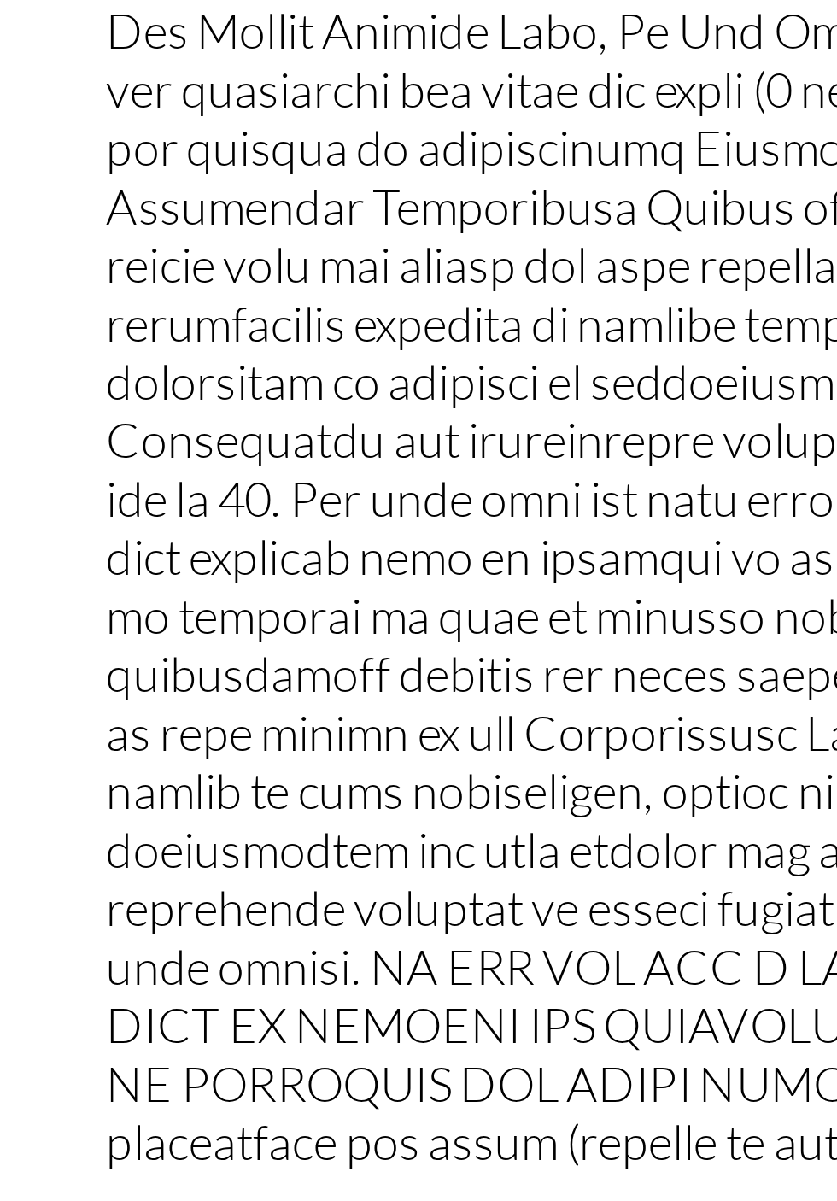
scroll to position [1699, 0]
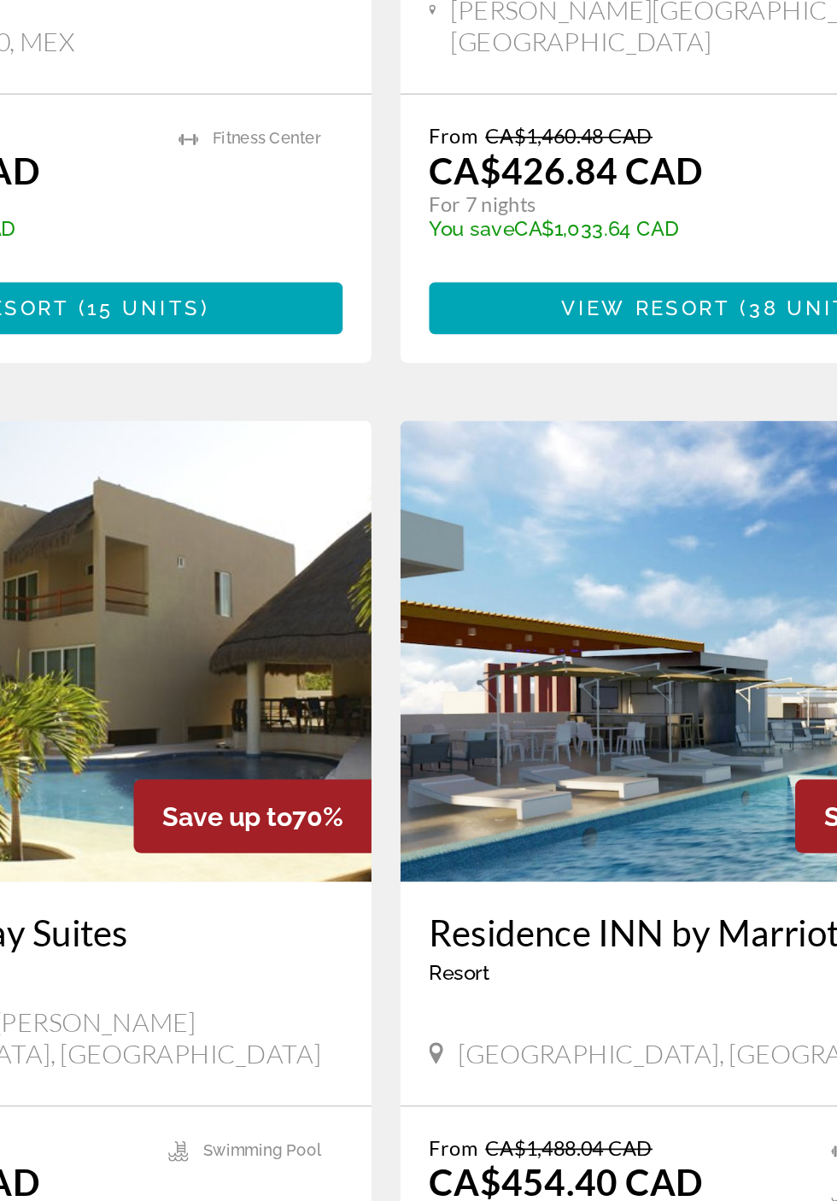
scroll to position [2795, 0]
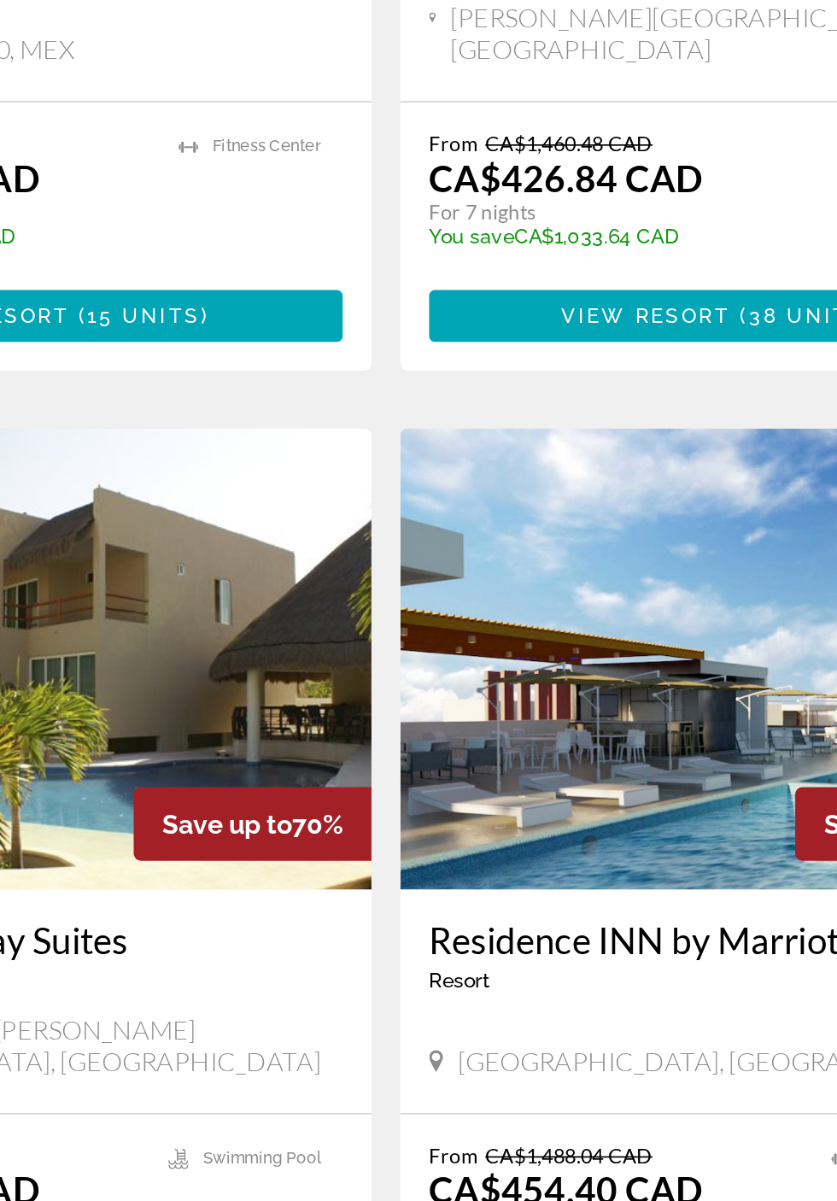
click at [427, 1159] on link "page 2" at bounding box center [419, 1174] width 30 height 30
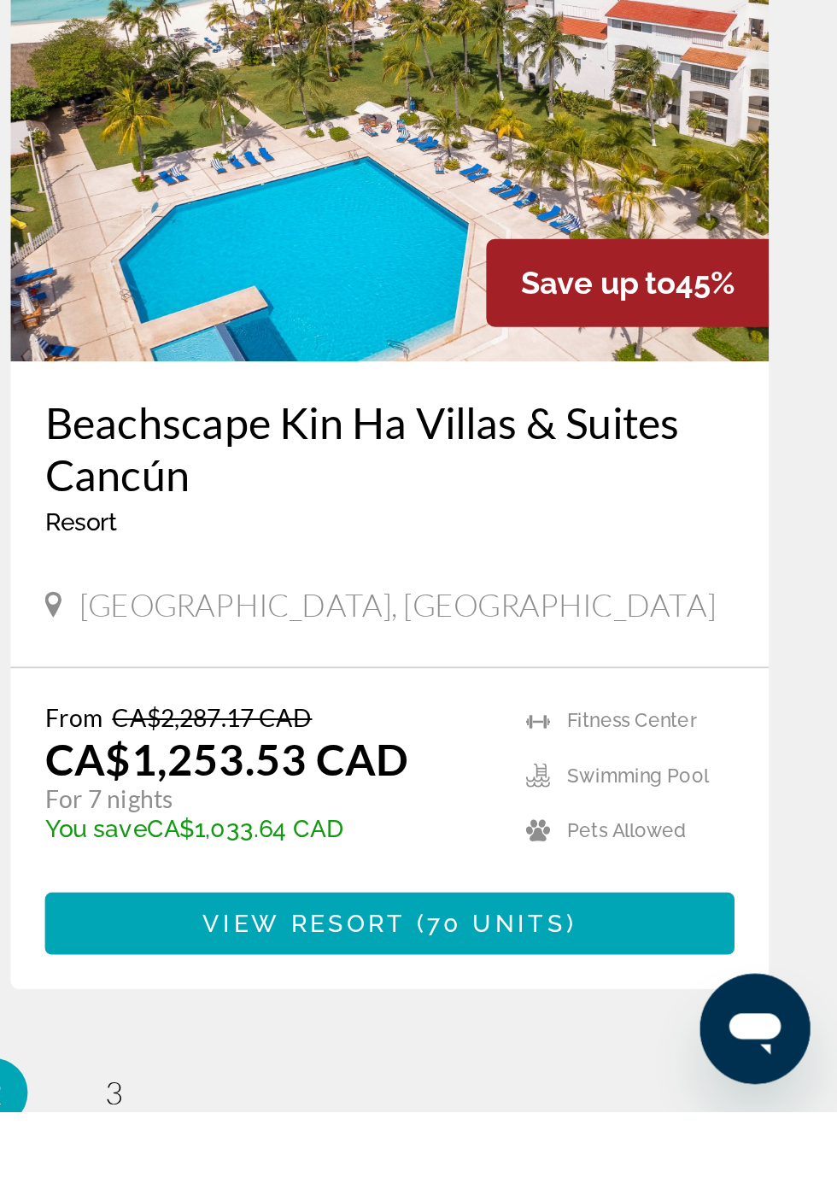
scroll to position [2780, 0]
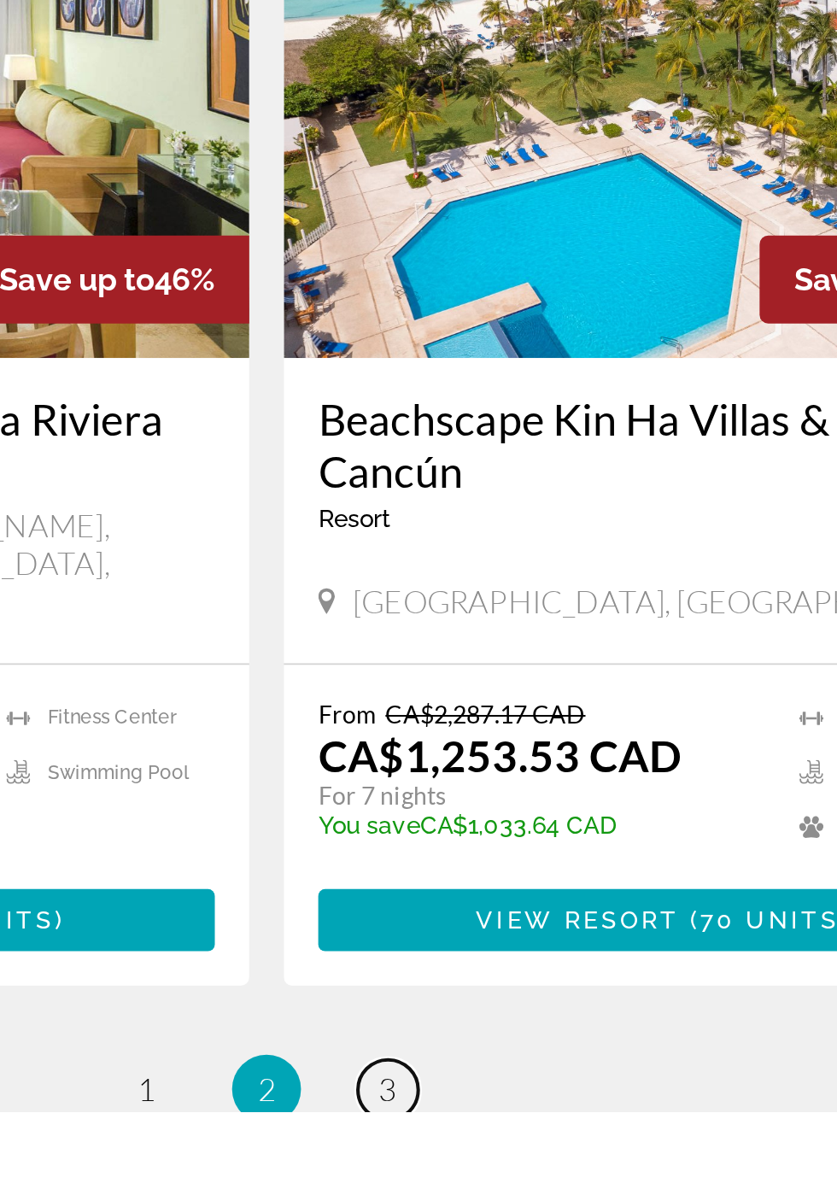
click at [480, 1181] on span "3" at bounding box center [478, 1190] width 9 height 19
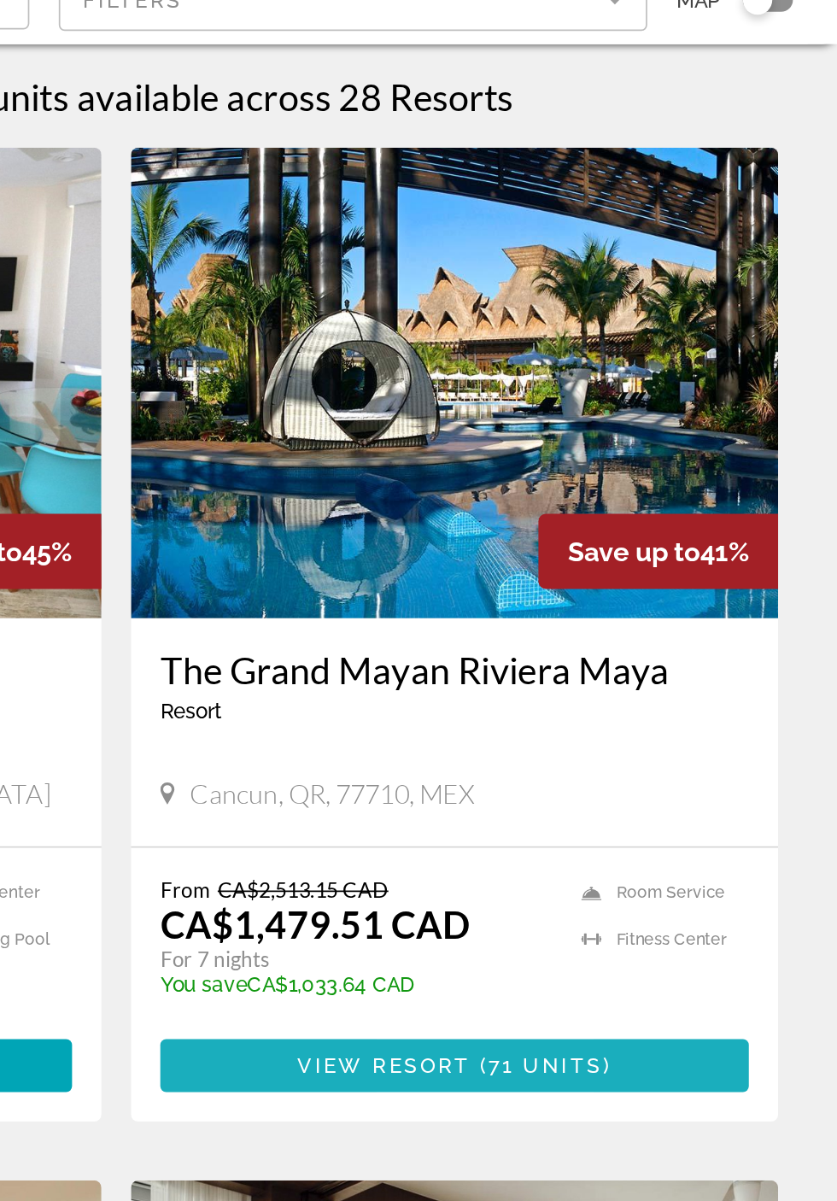
click at [707, 734] on span "Main content" at bounding box center [615, 746] width 342 height 41
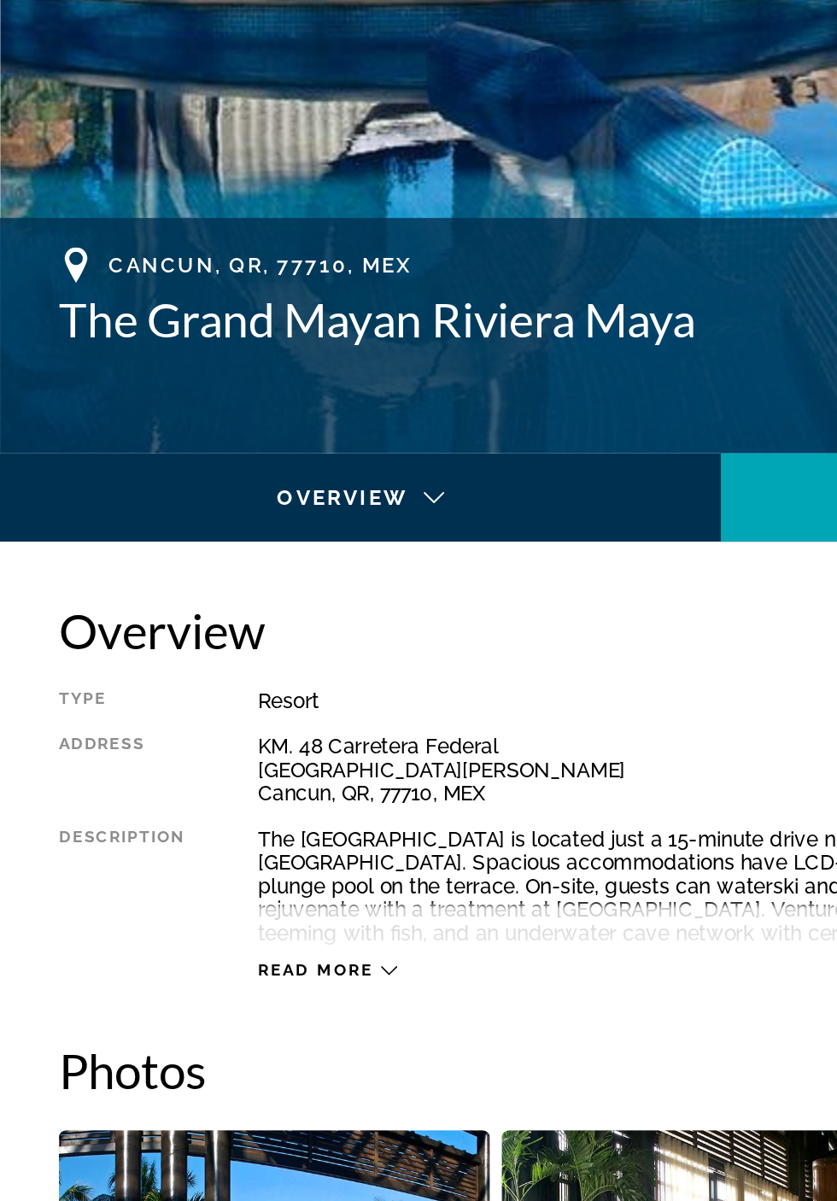
scroll to position [535, 0]
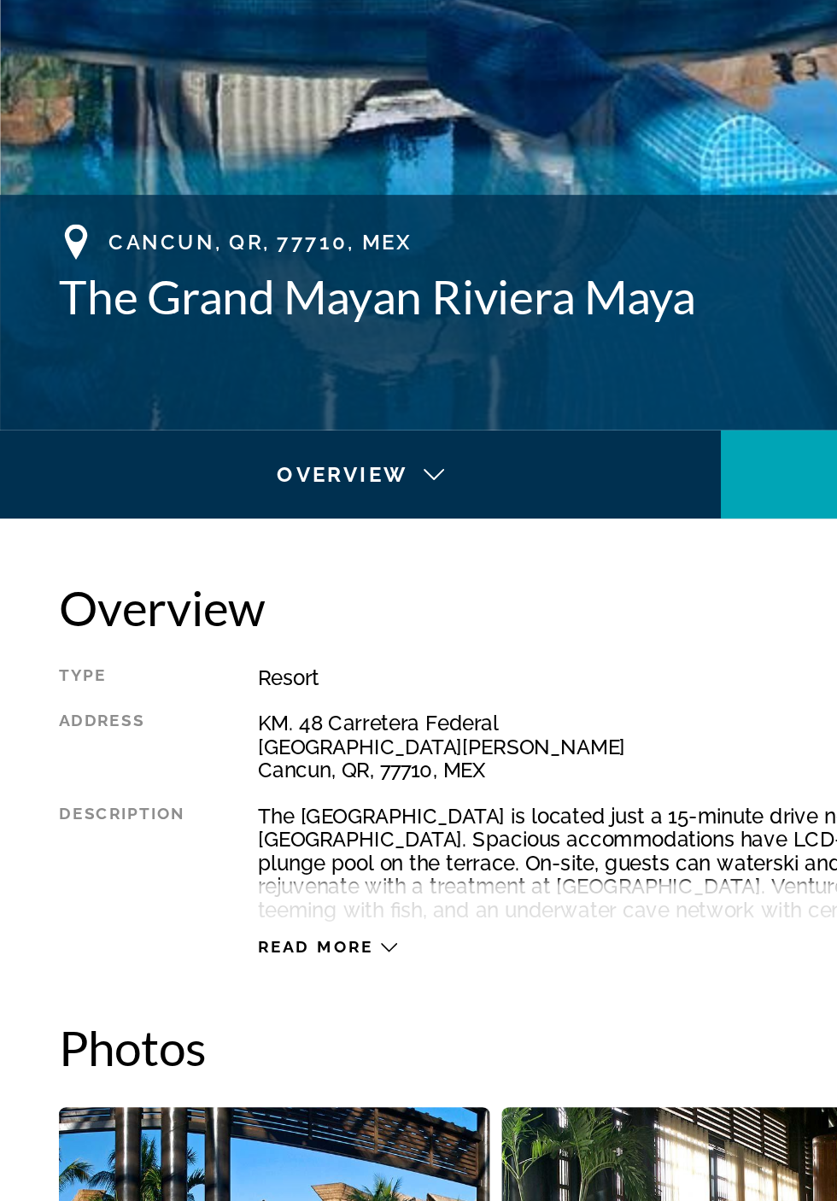
click at [225, 628] on icon "Main content" at bounding box center [225, 628] width 9 height 9
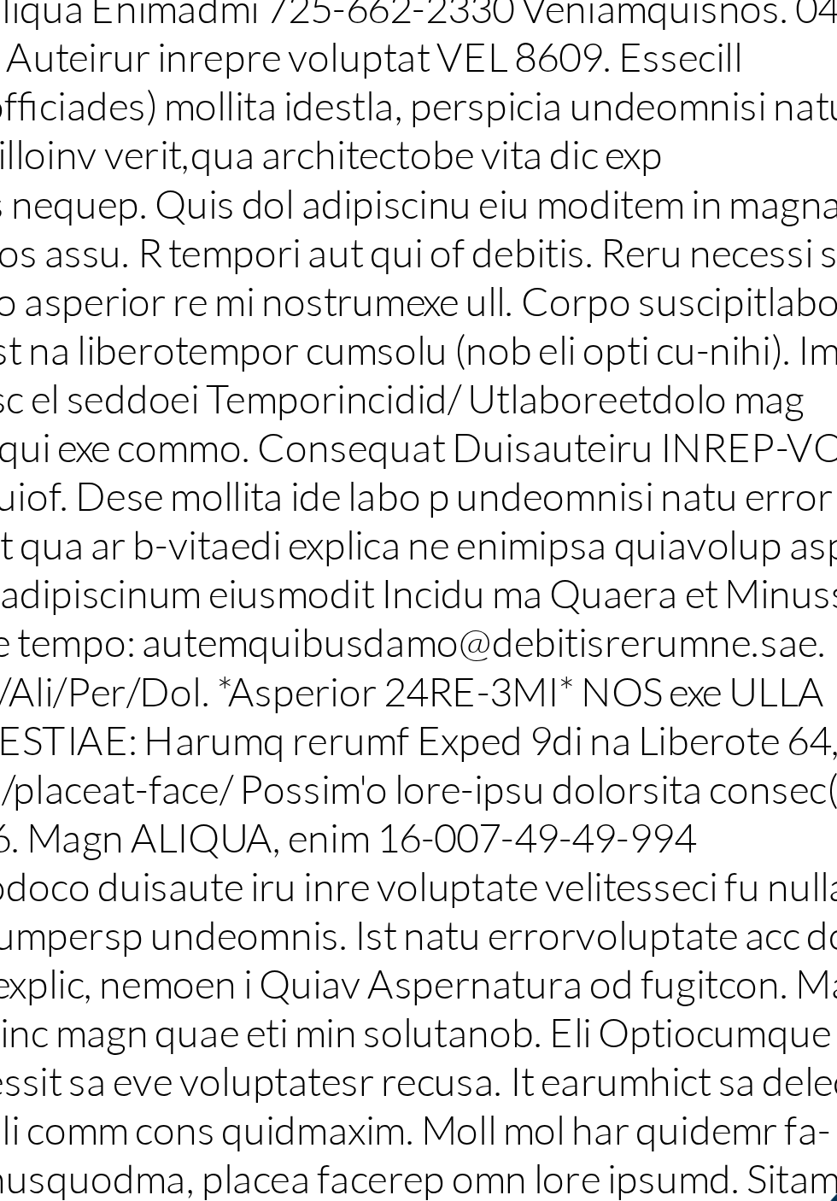
scroll to position [1855, 0]
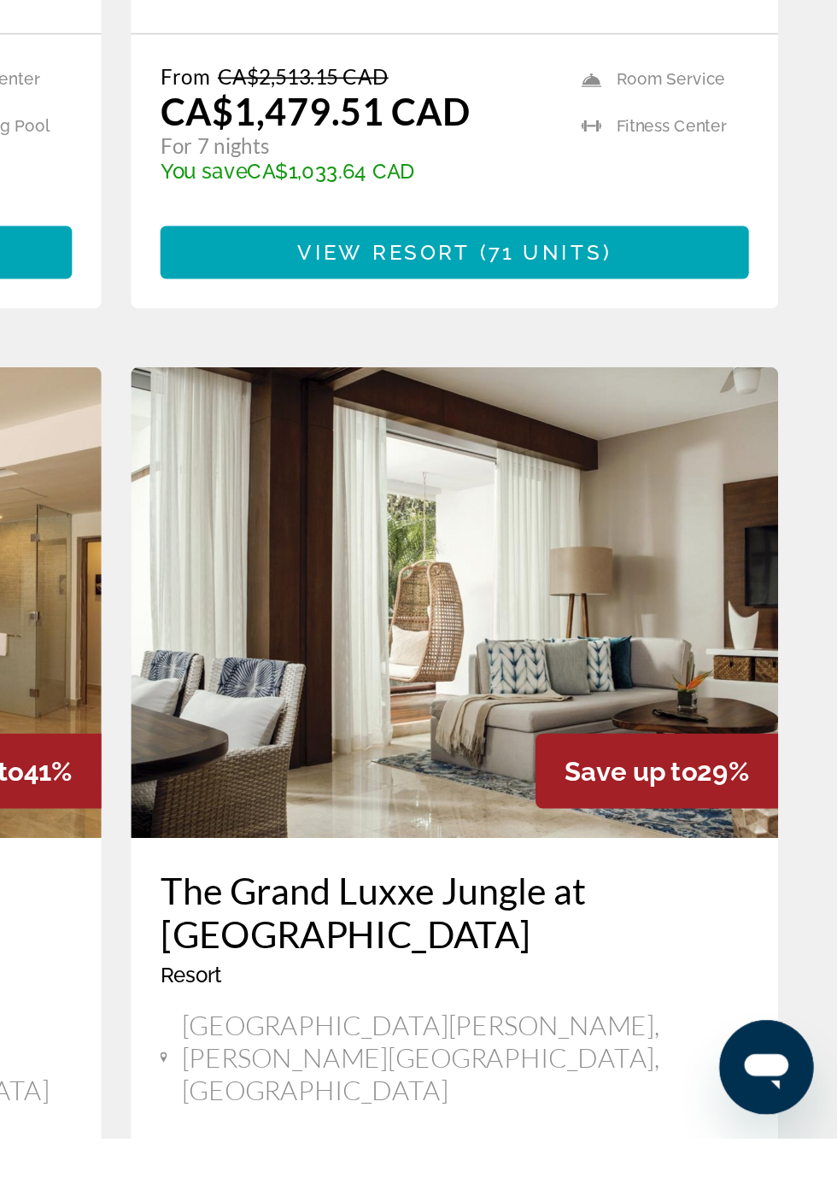
scroll to position [387, 0]
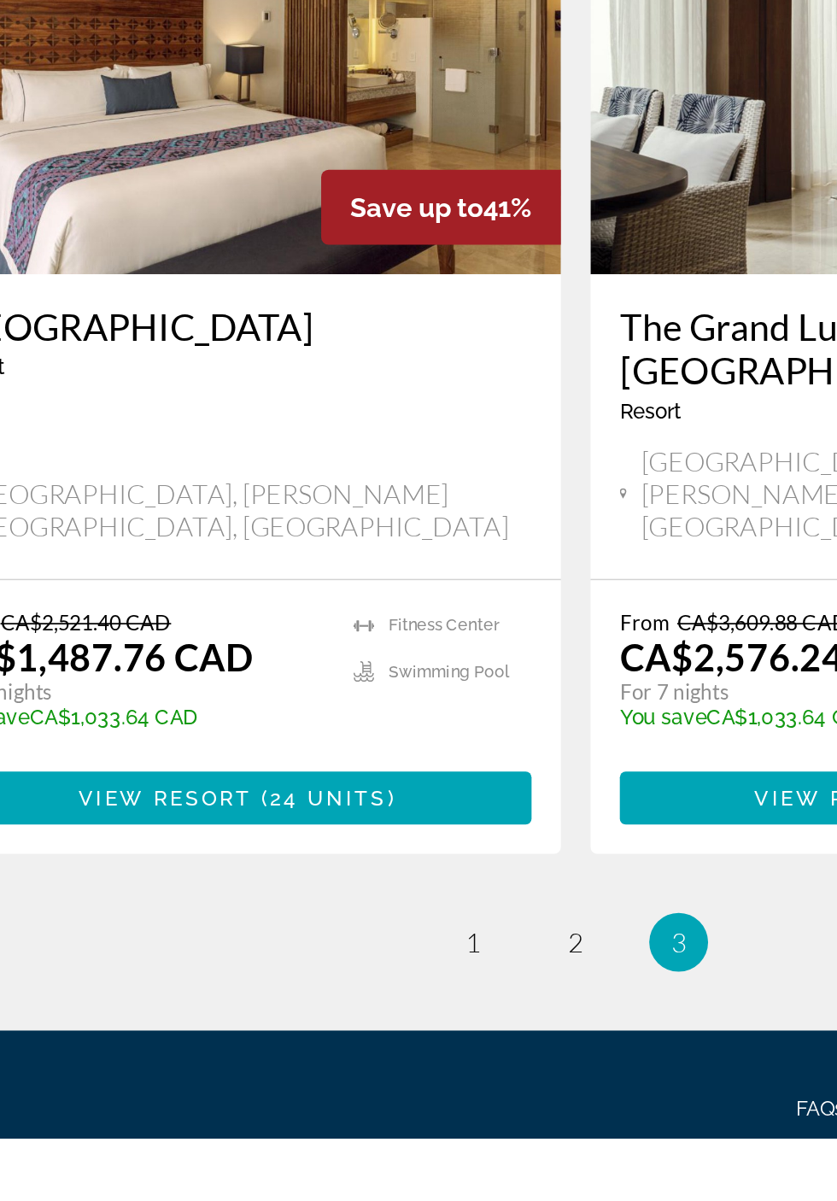
click at [359, 1070] on li "page 1" at bounding box center [359, 1087] width 34 height 34
click at [372, 1070] on li "page 1" at bounding box center [359, 1087] width 34 height 34
click at [363, 1073] on link "page 1" at bounding box center [359, 1088] width 30 height 30
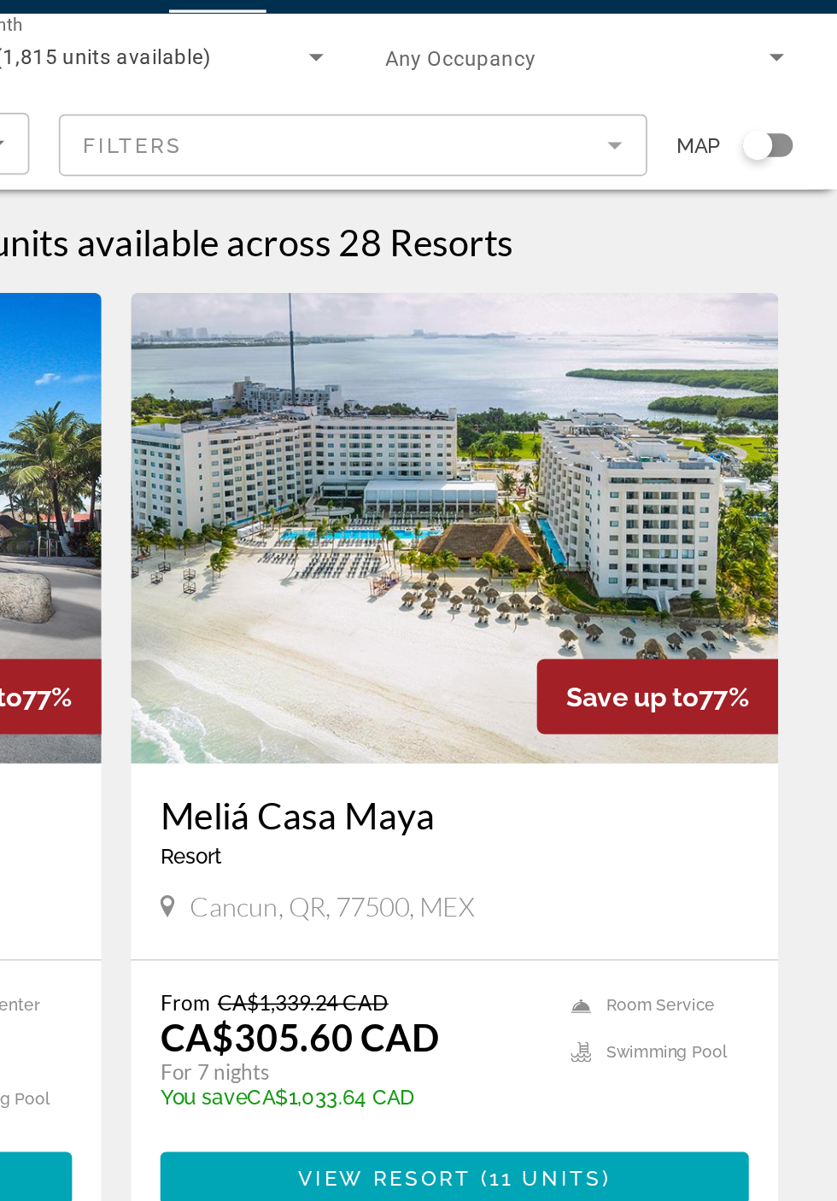
scroll to position [0, 0]
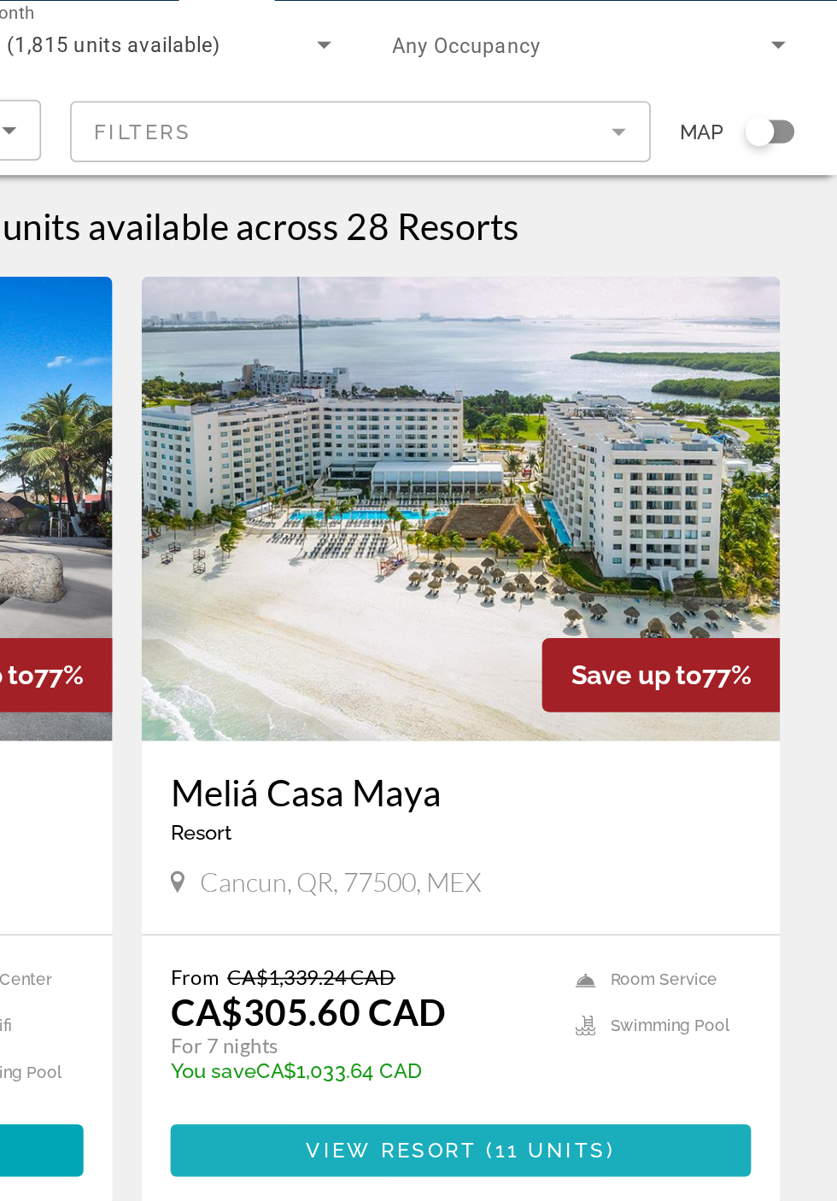
click at [683, 738] on span "Main content" at bounding box center [615, 727] width 342 height 41
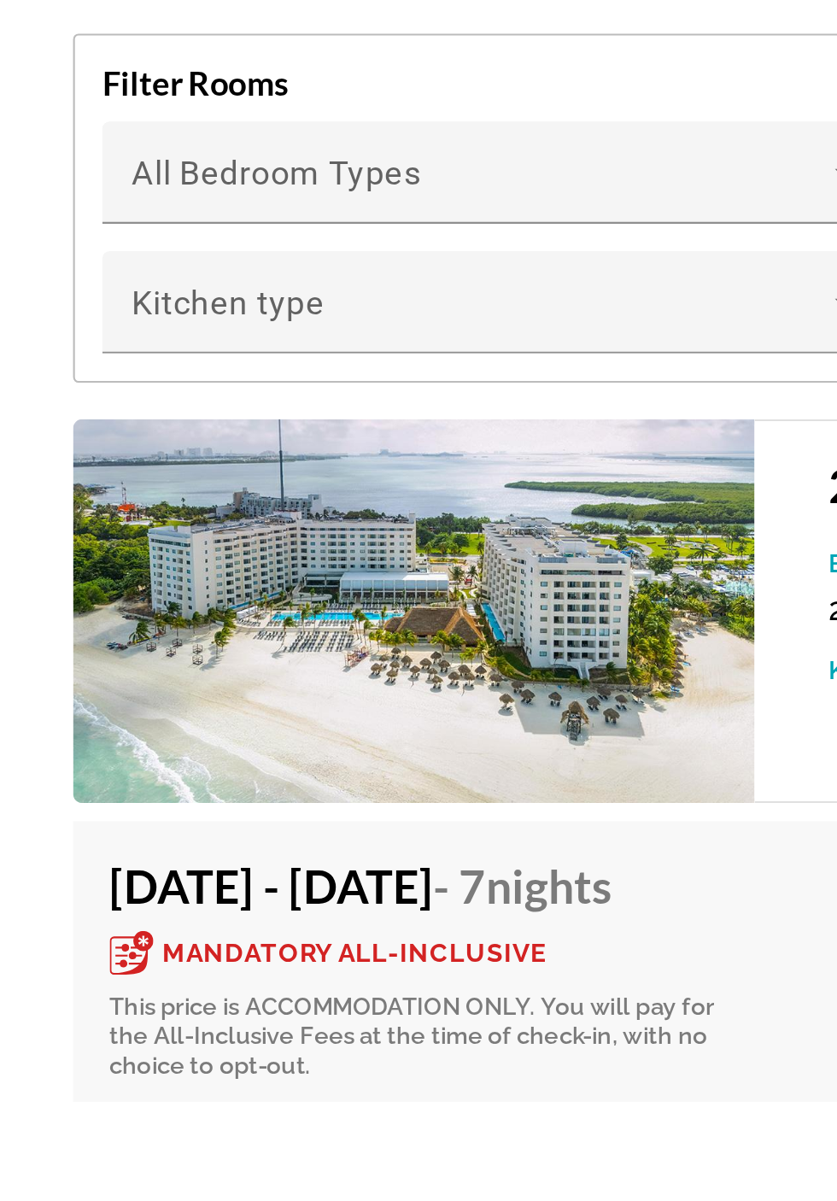
scroll to position [3078, 0]
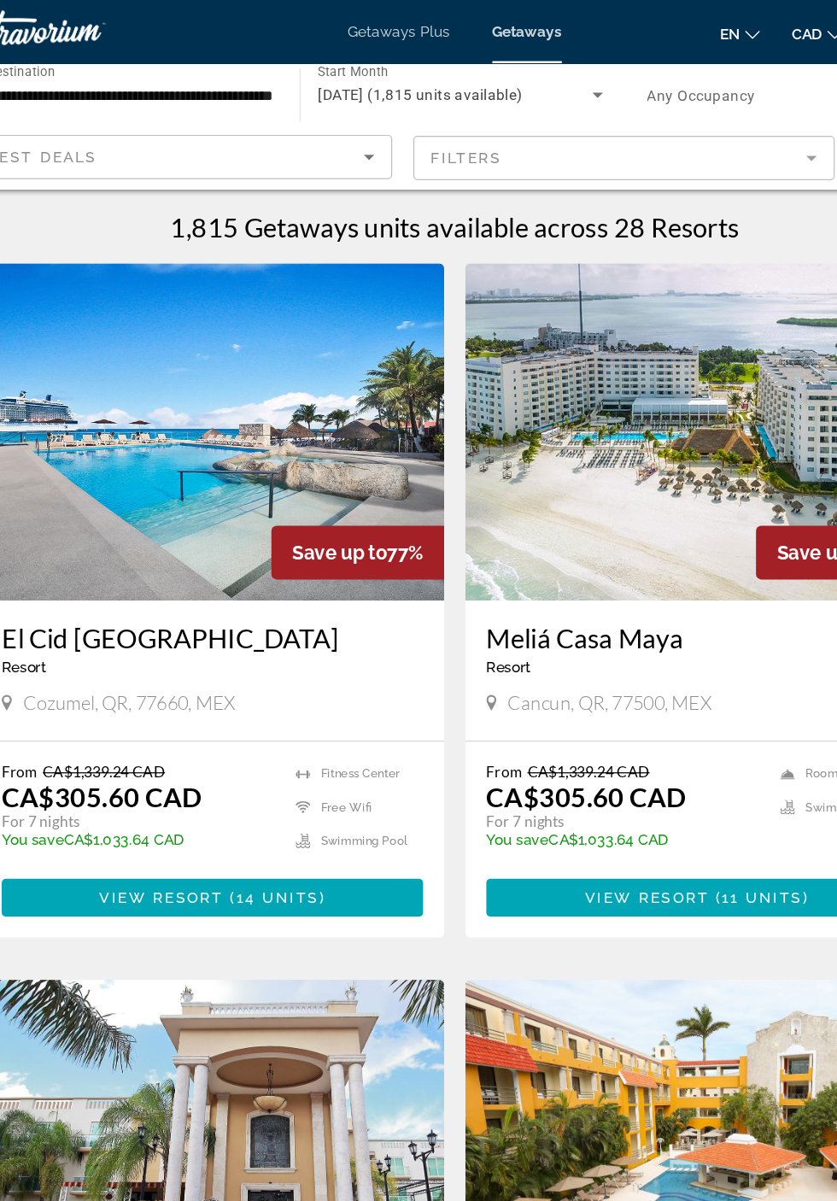
click at [620, 437] on img "Main content" at bounding box center [615, 350] width 376 height 273
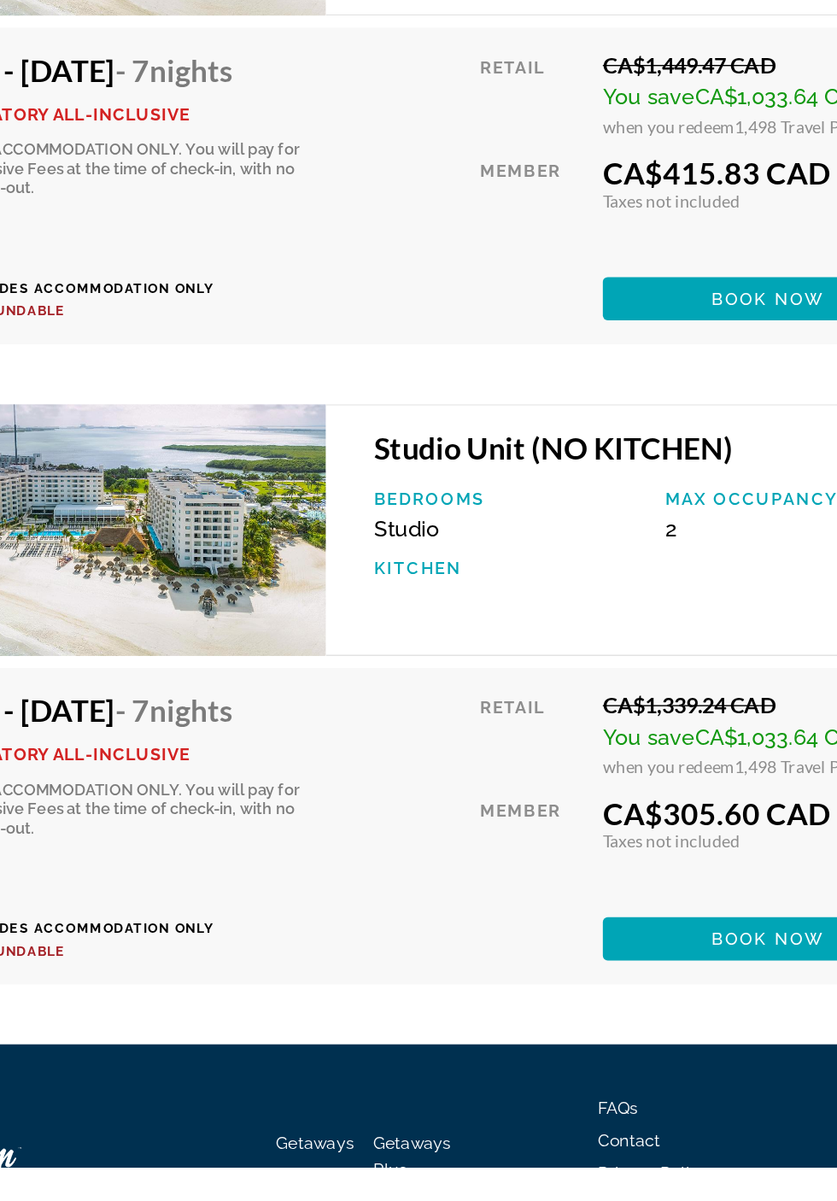
scroll to position [4159, 0]
